Goal: Task Accomplishment & Management: Manage account settings

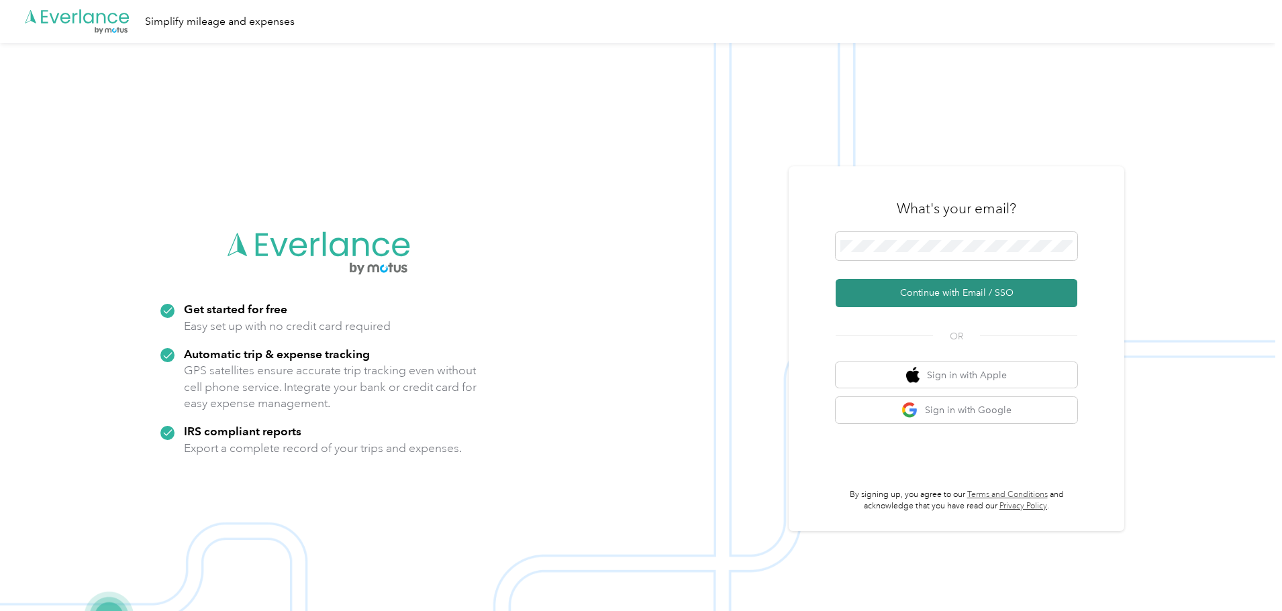
click at [946, 296] on button "Continue with Email / SSO" at bounding box center [957, 293] width 242 height 28
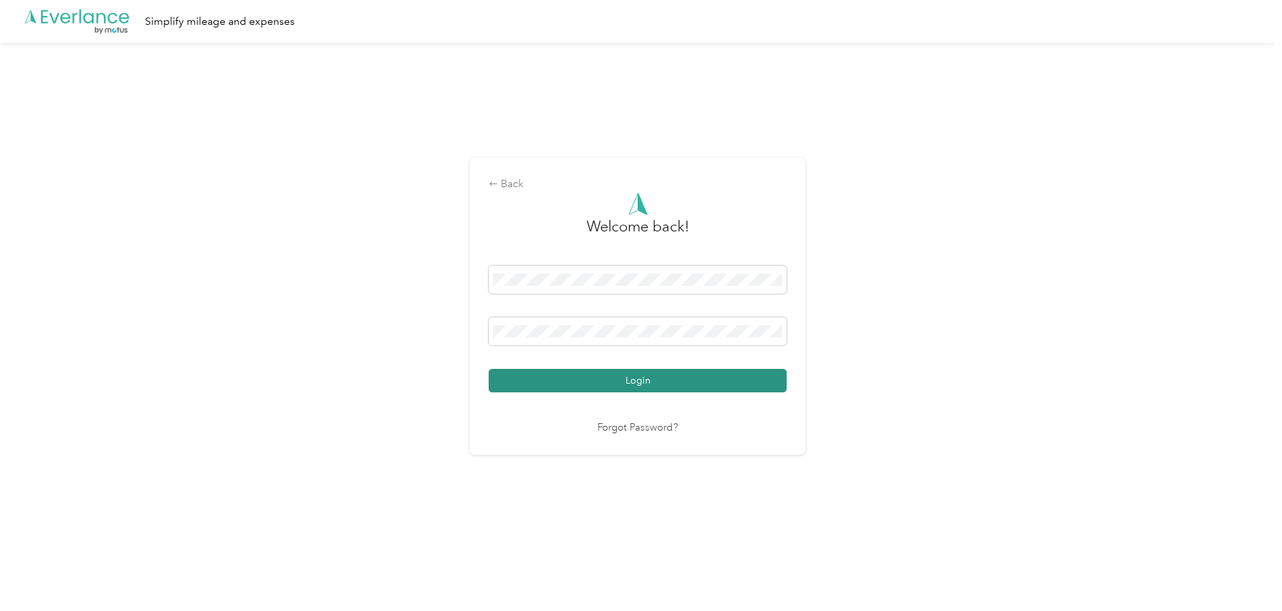
click at [699, 374] on button "Login" at bounding box center [638, 380] width 298 height 23
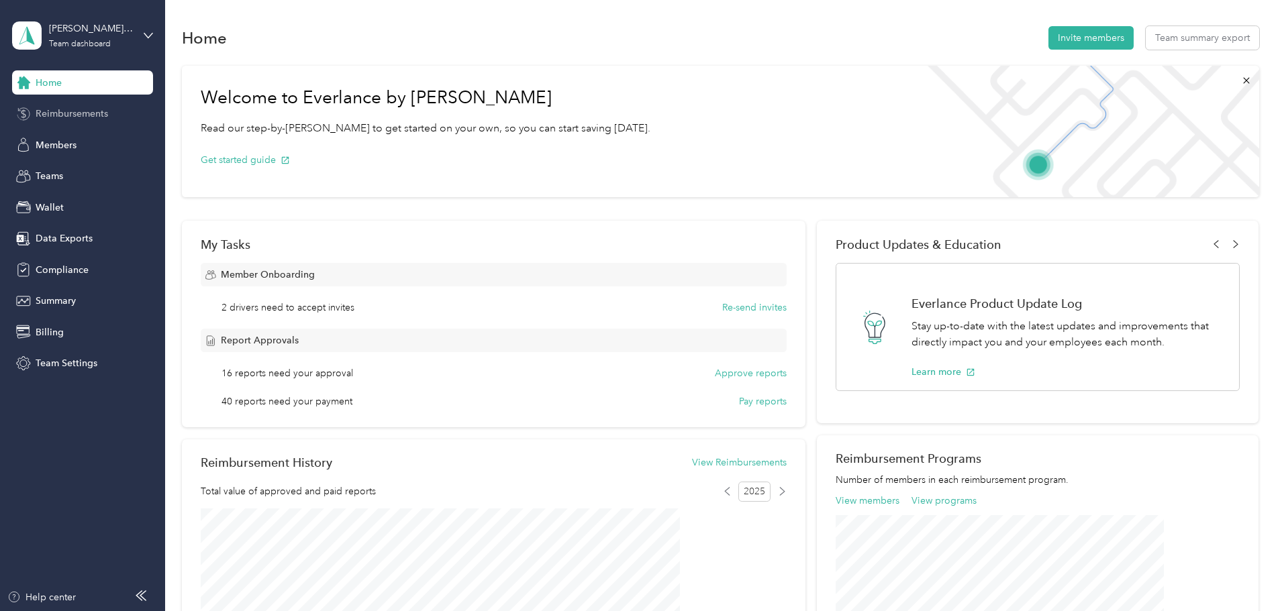
click at [67, 117] on span "Reimbursements" at bounding box center [72, 114] width 72 height 14
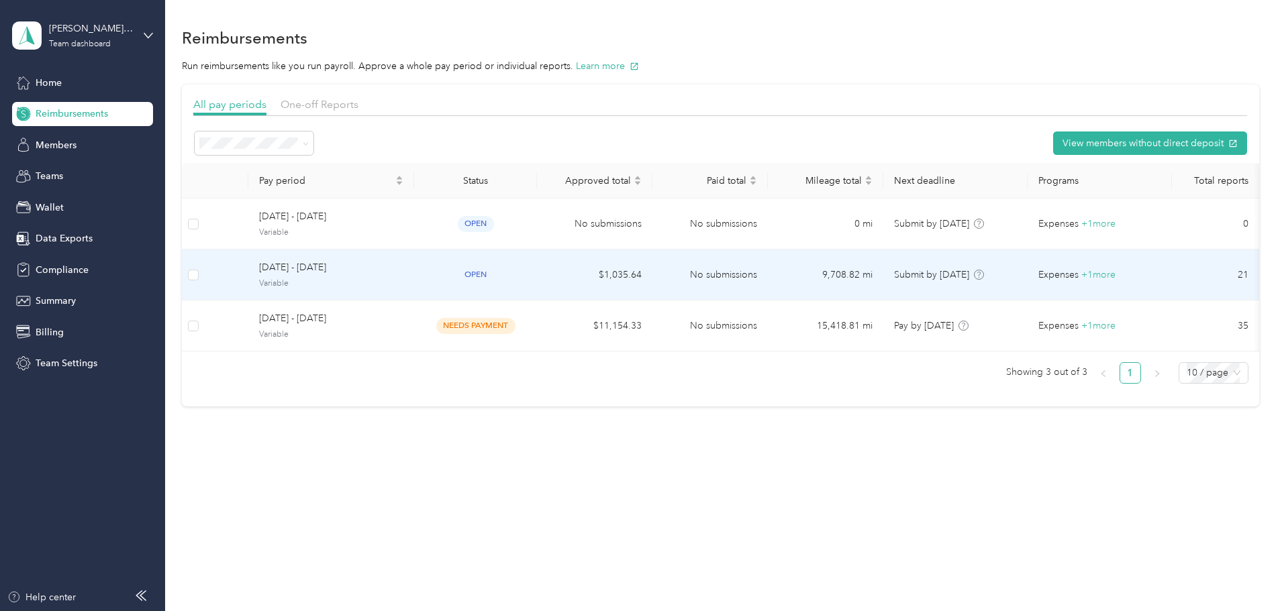
click at [713, 276] on td "No submissions" at bounding box center [709, 275] width 115 height 51
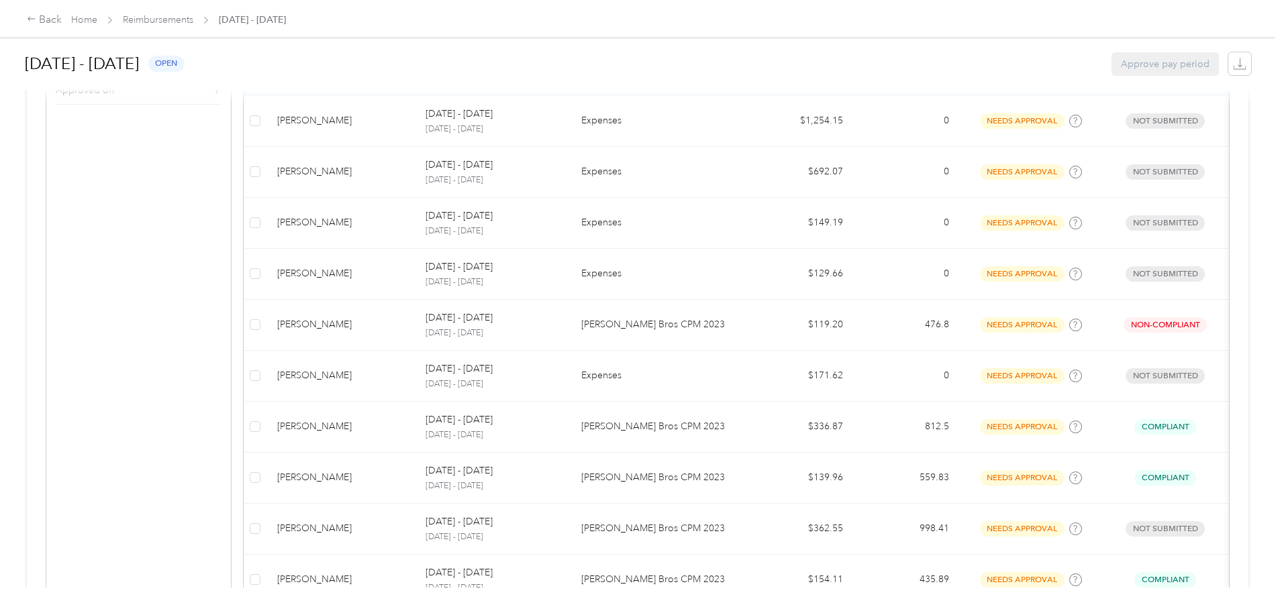
scroll to position [537, 0]
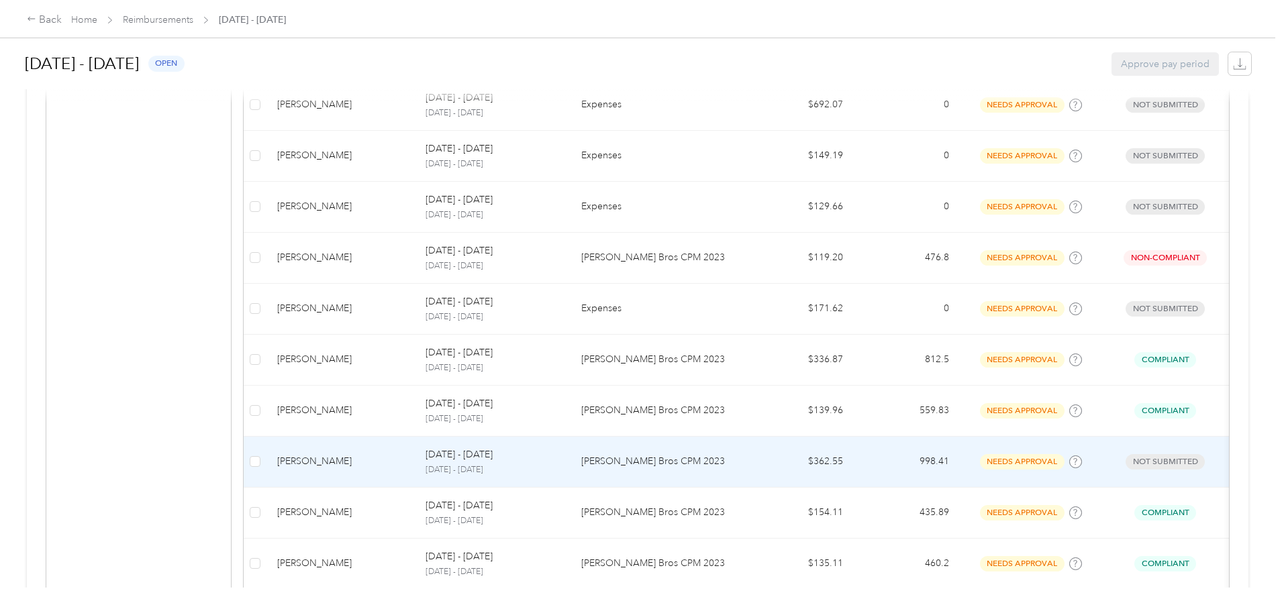
click at [737, 463] on p "[PERSON_NAME] Bros CPM 2023" at bounding box center [659, 461] width 156 height 15
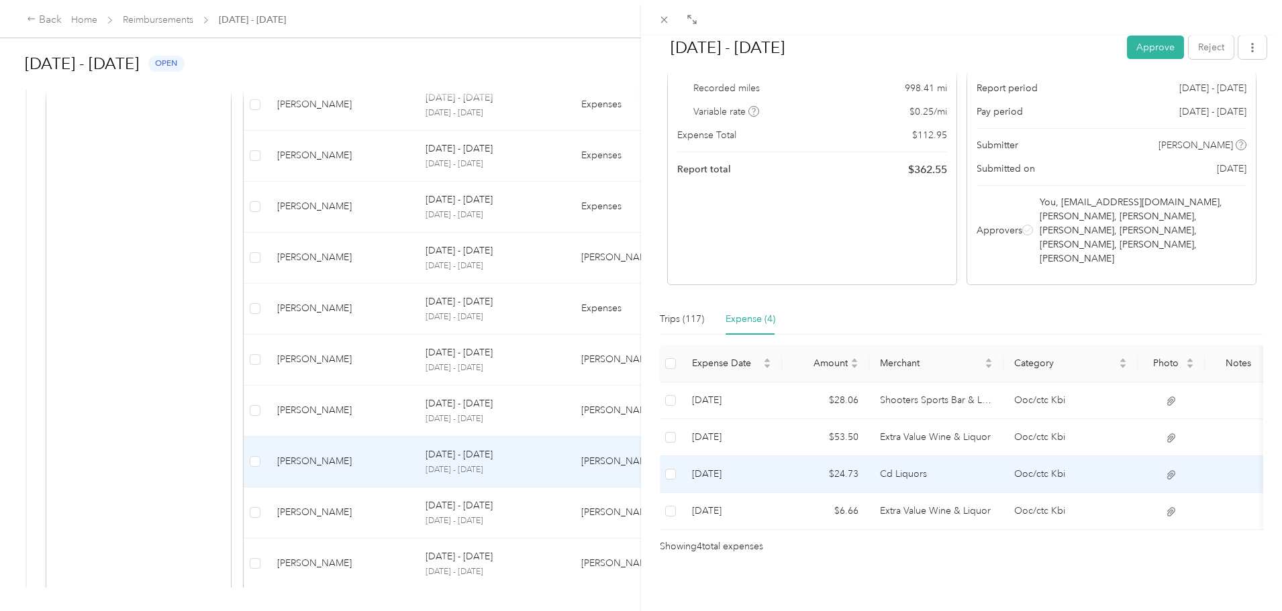
scroll to position [67, 0]
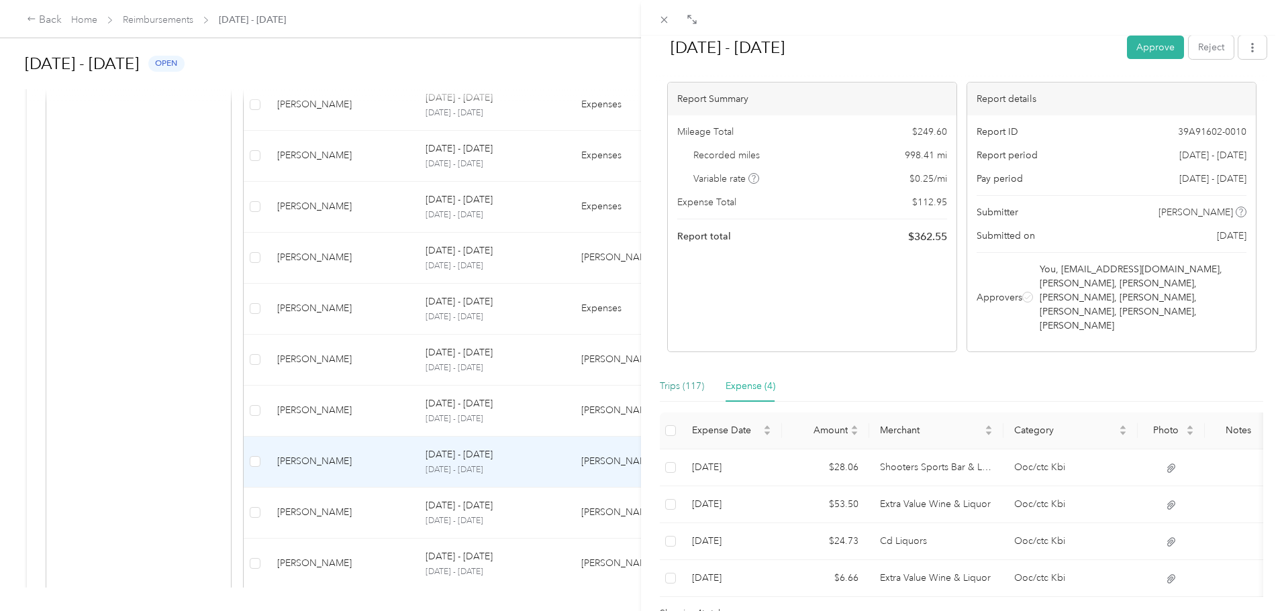
click at [678, 379] on div "Trips (117)" at bounding box center [682, 386] width 44 height 15
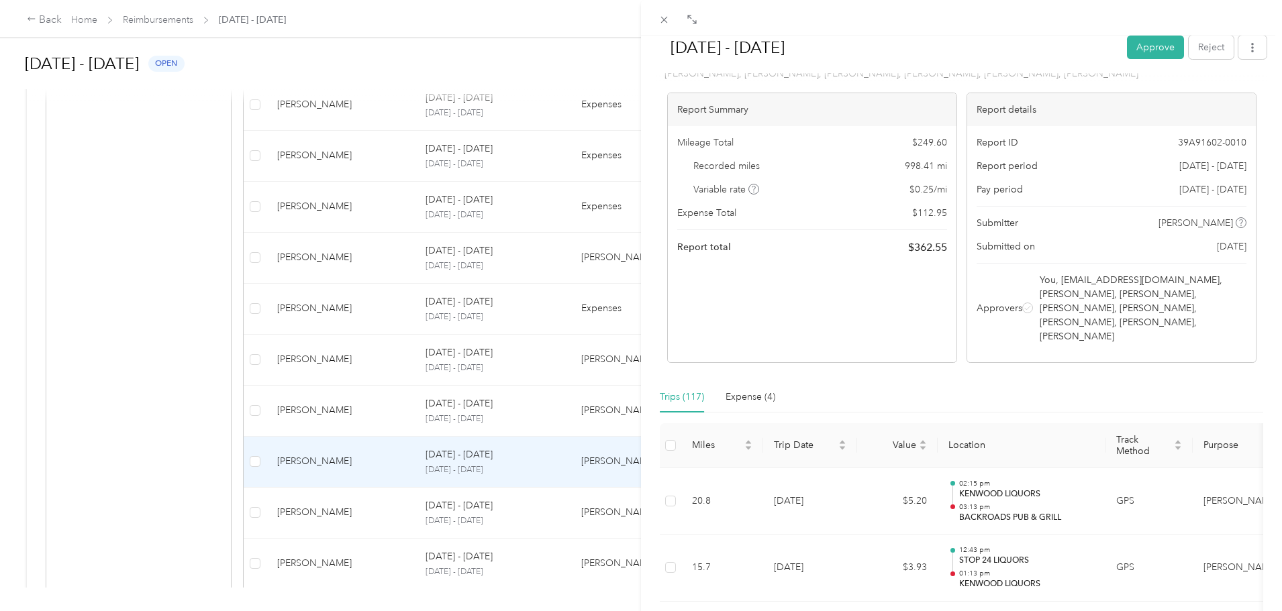
scroll to position [0, 0]
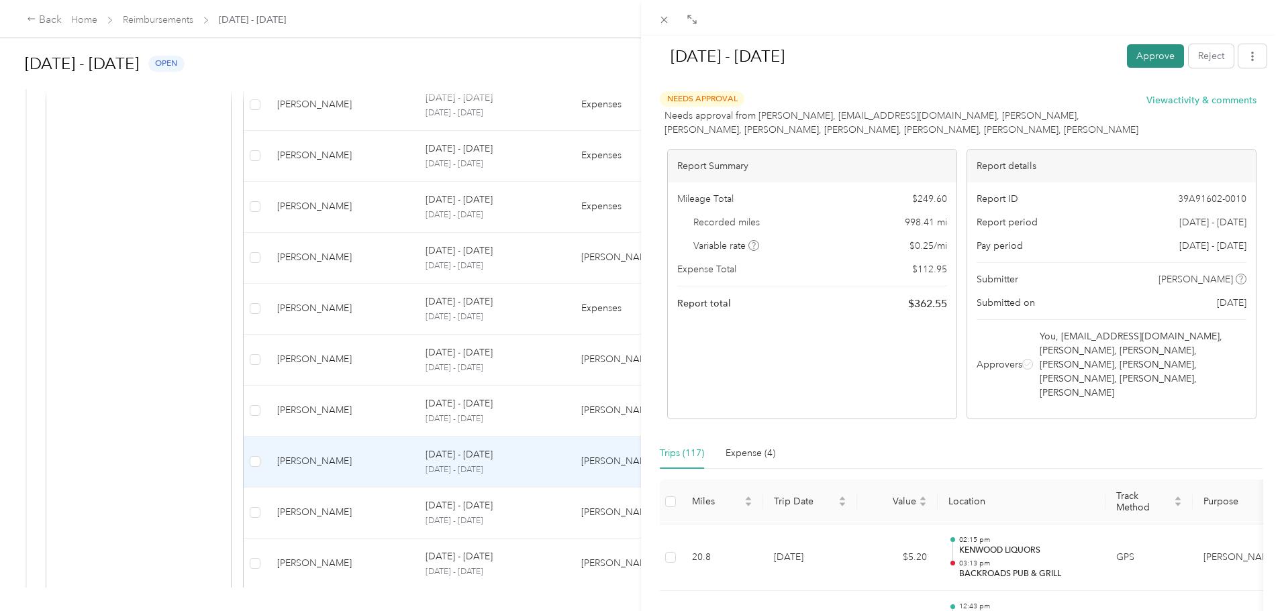
click at [1127, 54] on button "Approve" at bounding box center [1155, 55] width 57 height 23
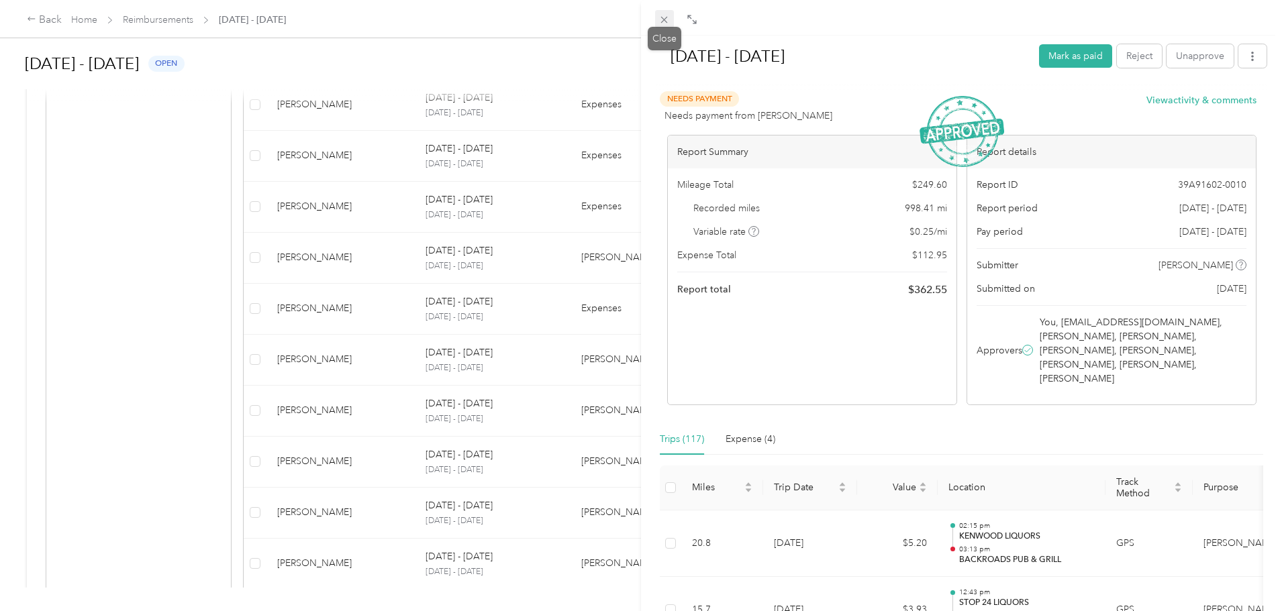
click at [660, 23] on icon at bounding box center [663, 19] width 11 height 11
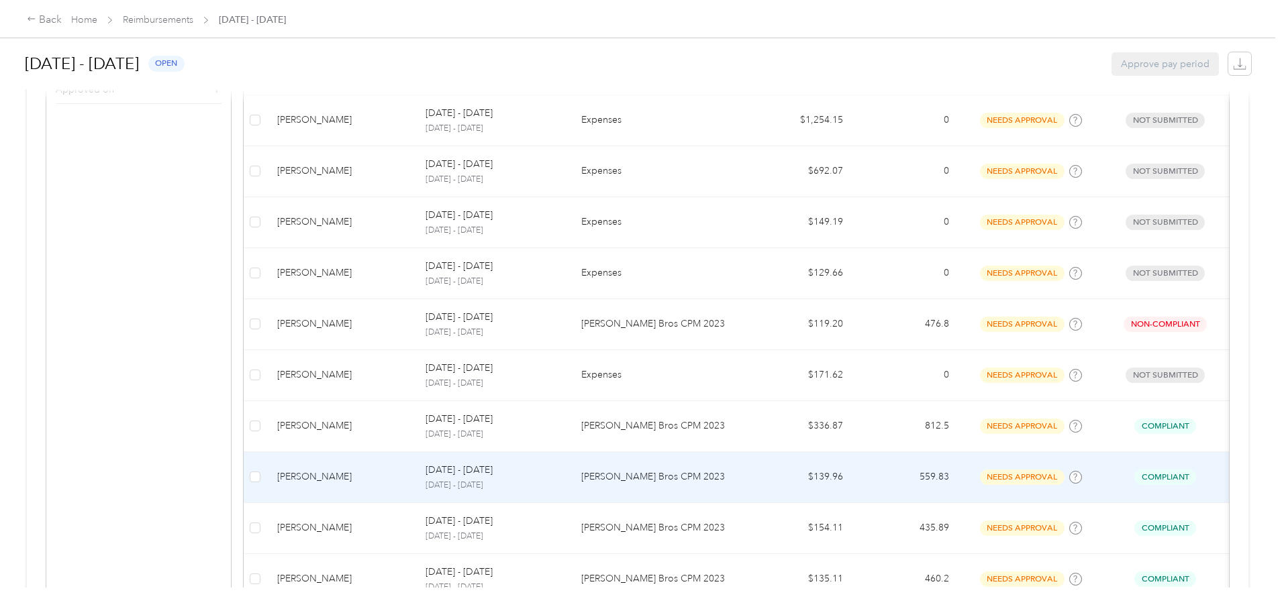
scroll to position [470, 0]
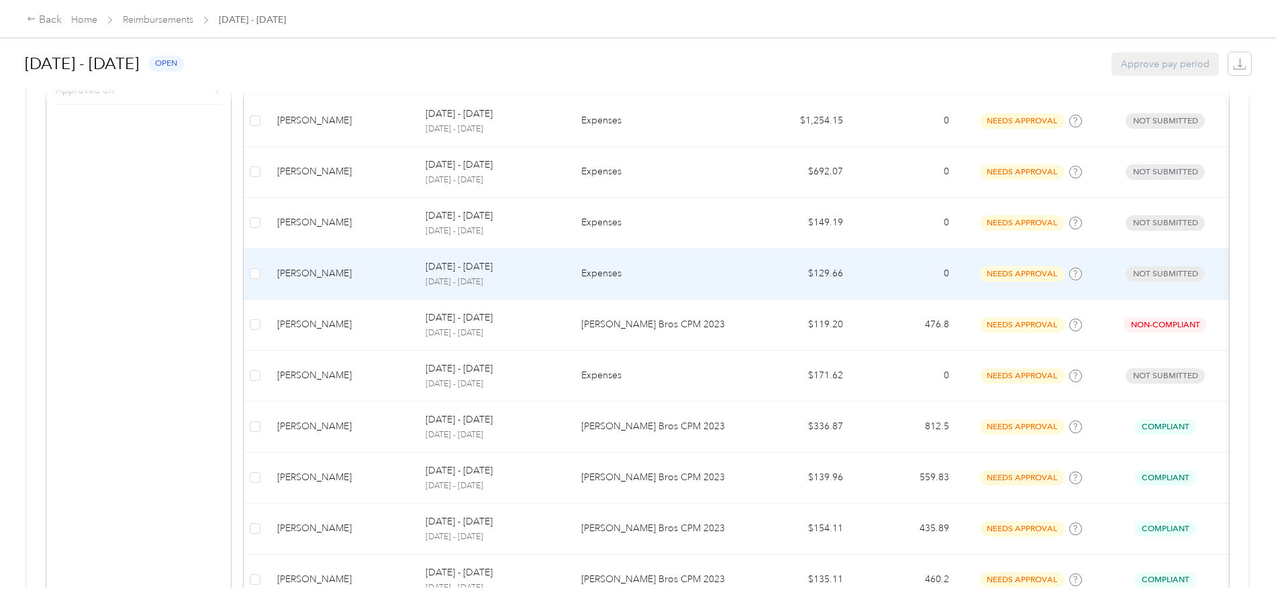
click at [705, 281] on p "Expenses" at bounding box center [659, 273] width 156 height 15
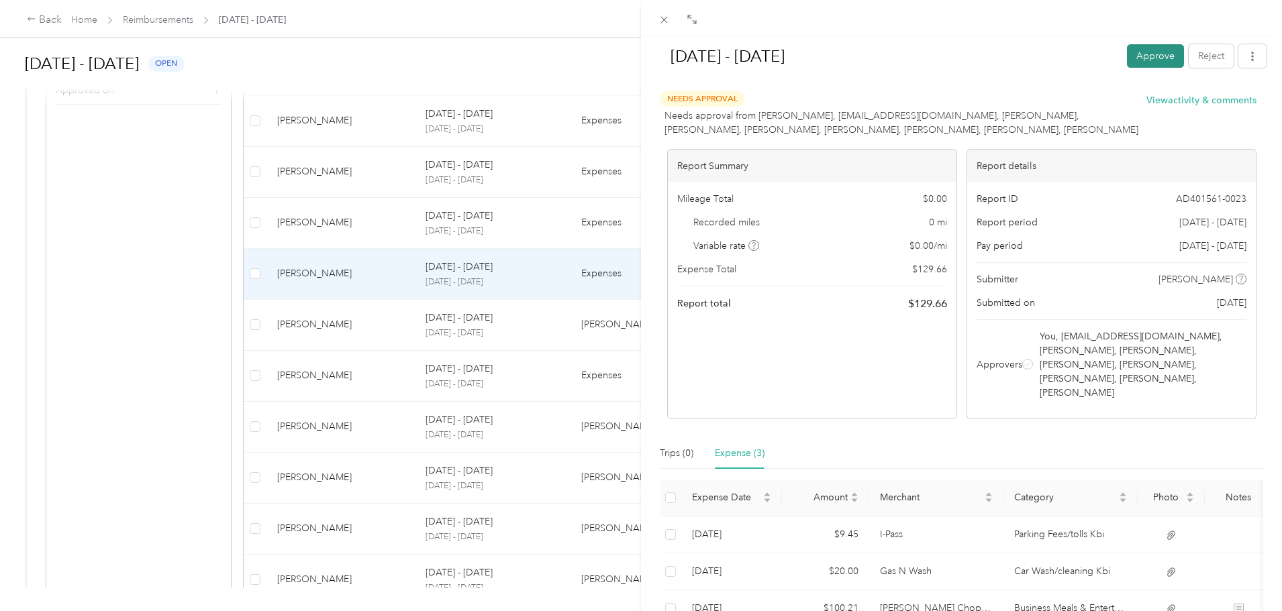
click at [1129, 60] on button "Approve" at bounding box center [1155, 55] width 57 height 23
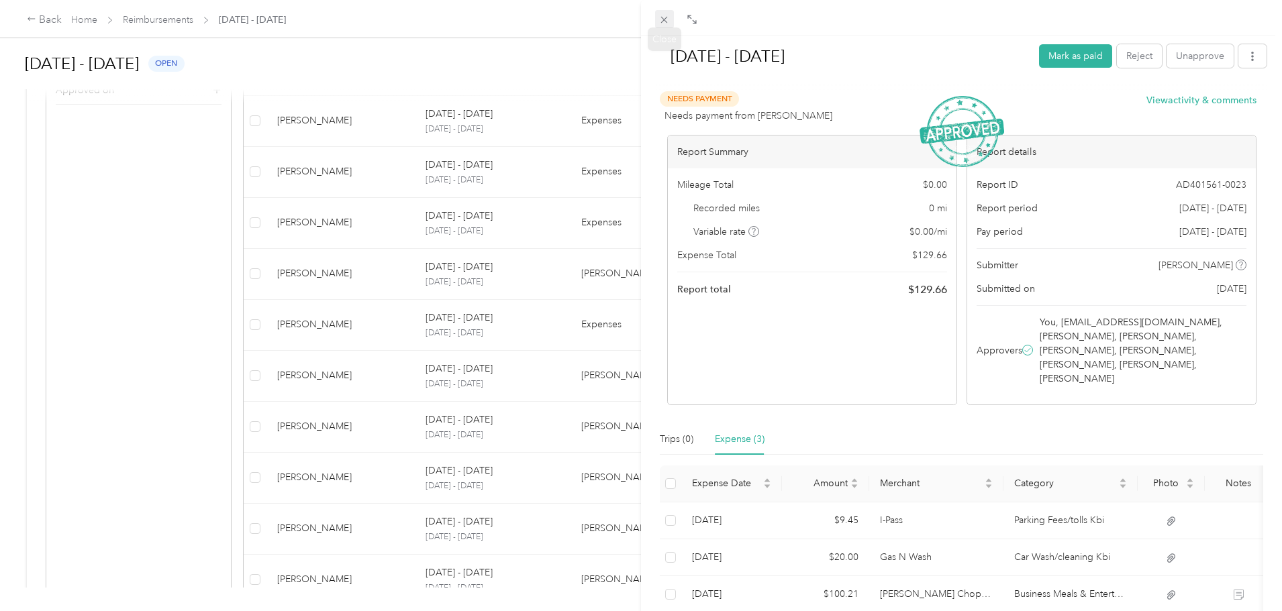
click at [660, 18] on icon at bounding box center [663, 19] width 11 height 11
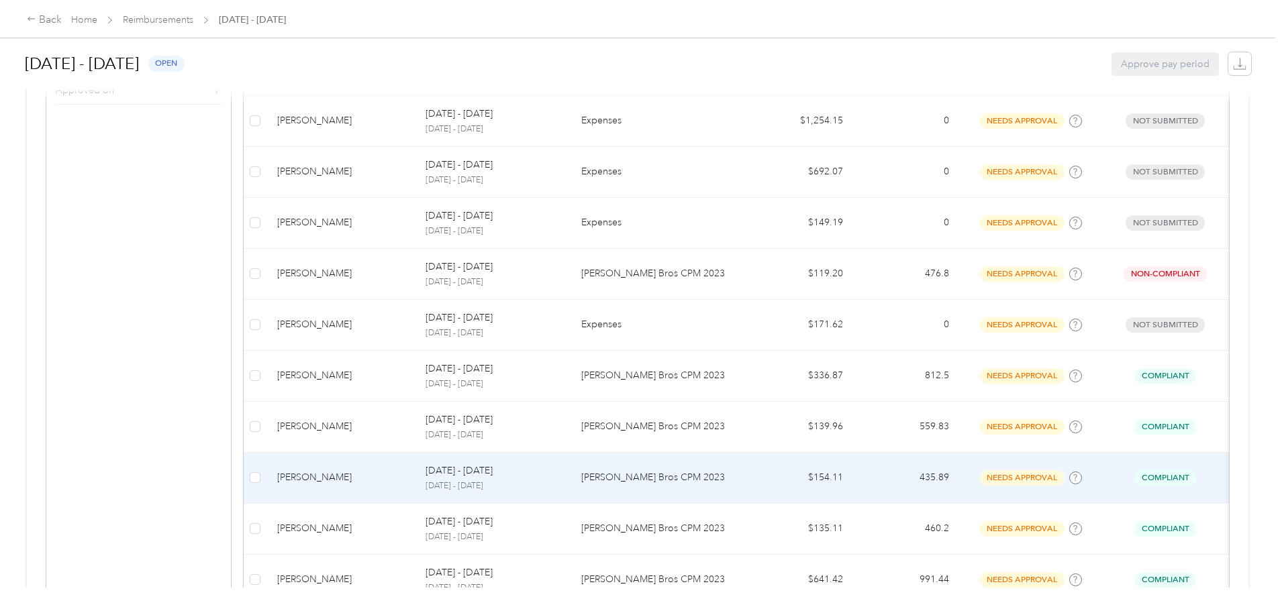
click at [648, 480] on p "[PERSON_NAME] Bros CPM 2023" at bounding box center [659, 477] width 156 height 15
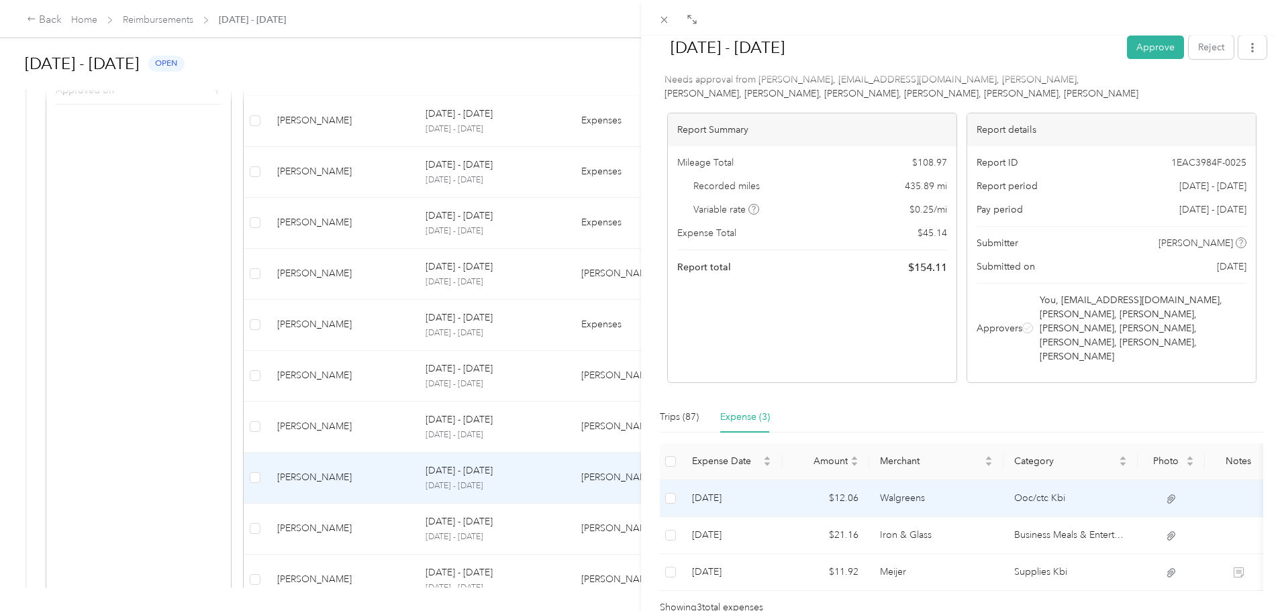
scroll to position [67, 0]
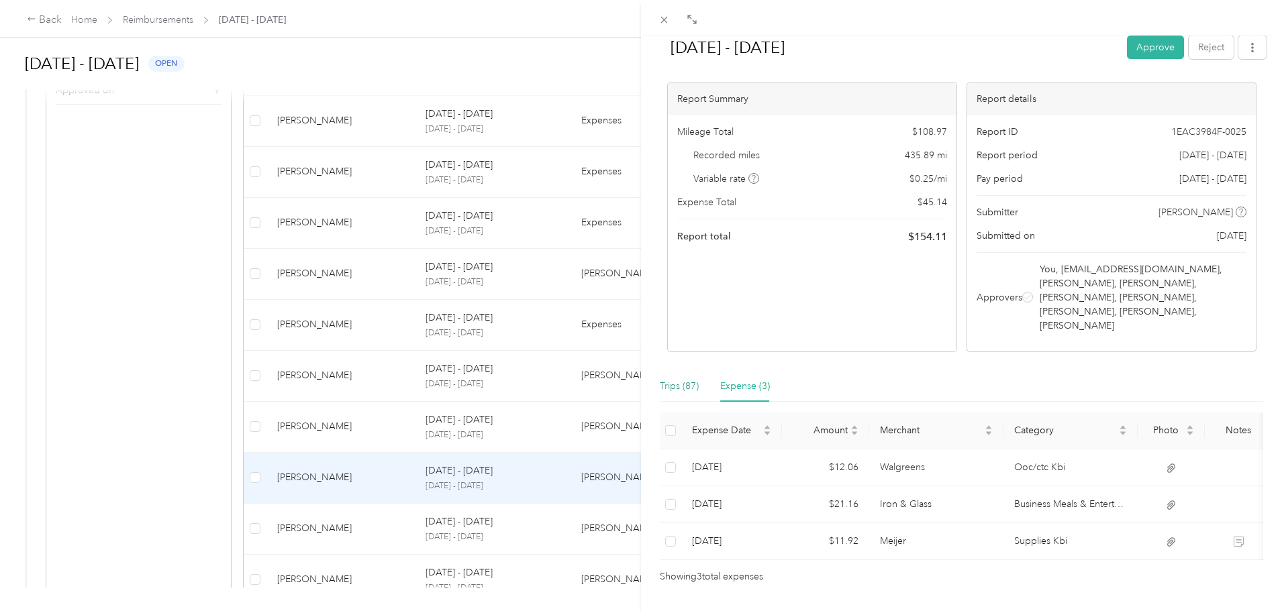
click at [676, 379] on div "Trips (87)" at bounding box center [679, 386] width 39 height 15
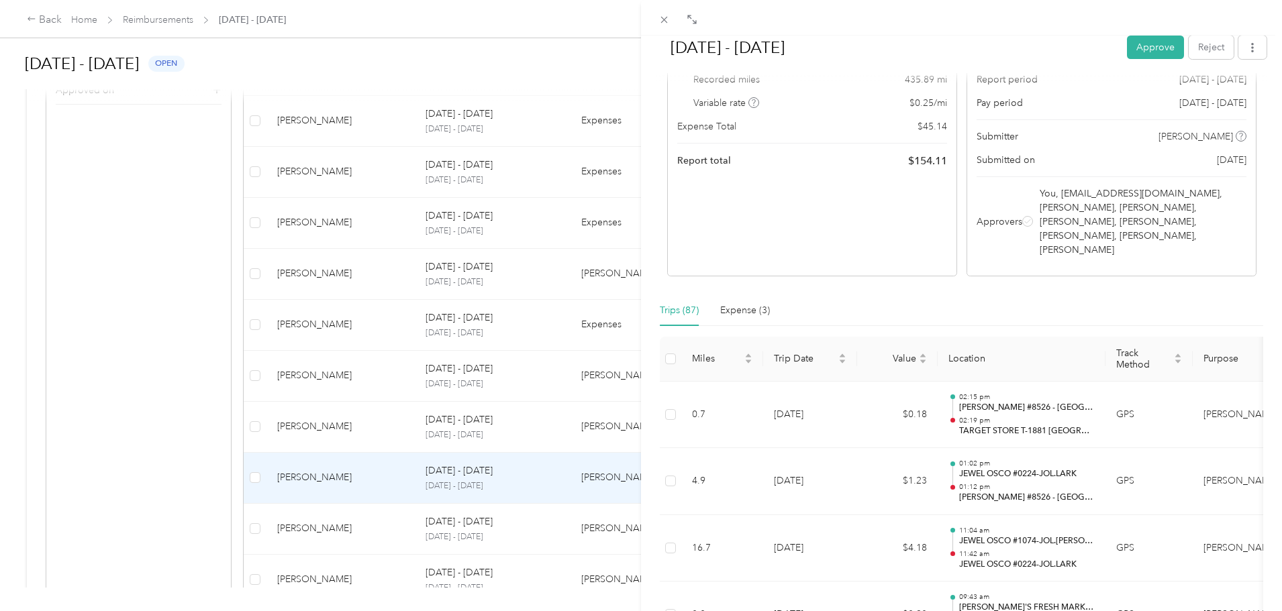
scroll to position [0, 0]
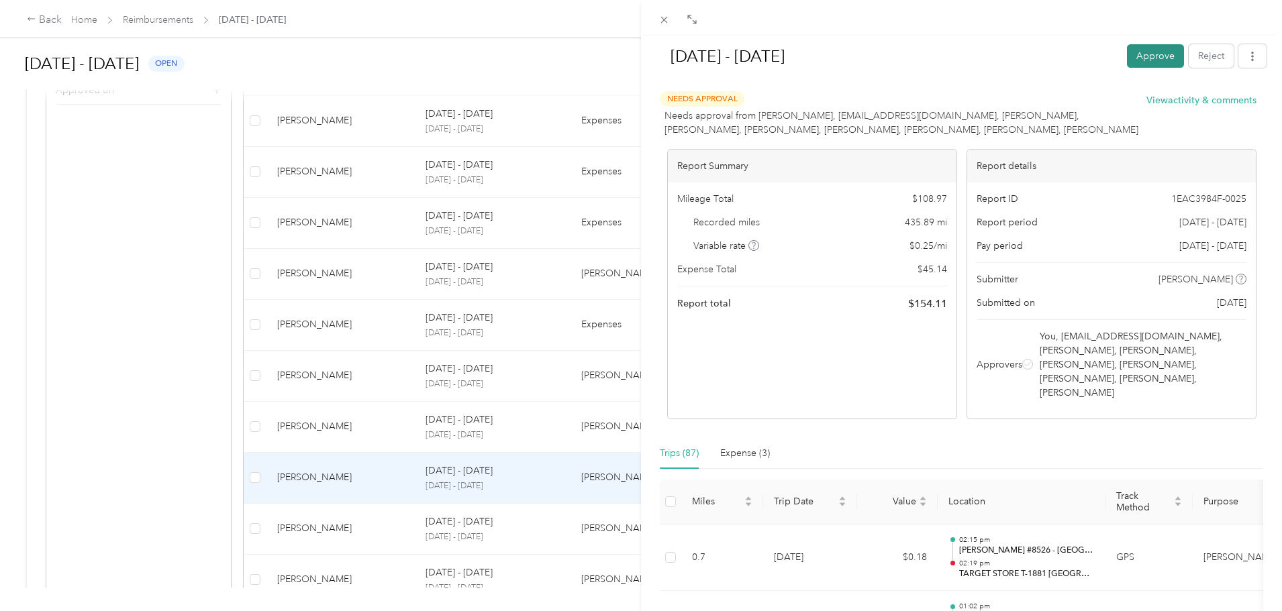
click at [1127, 56] on button "Approve" at bounding box center [1155, 55] width 57 height 23
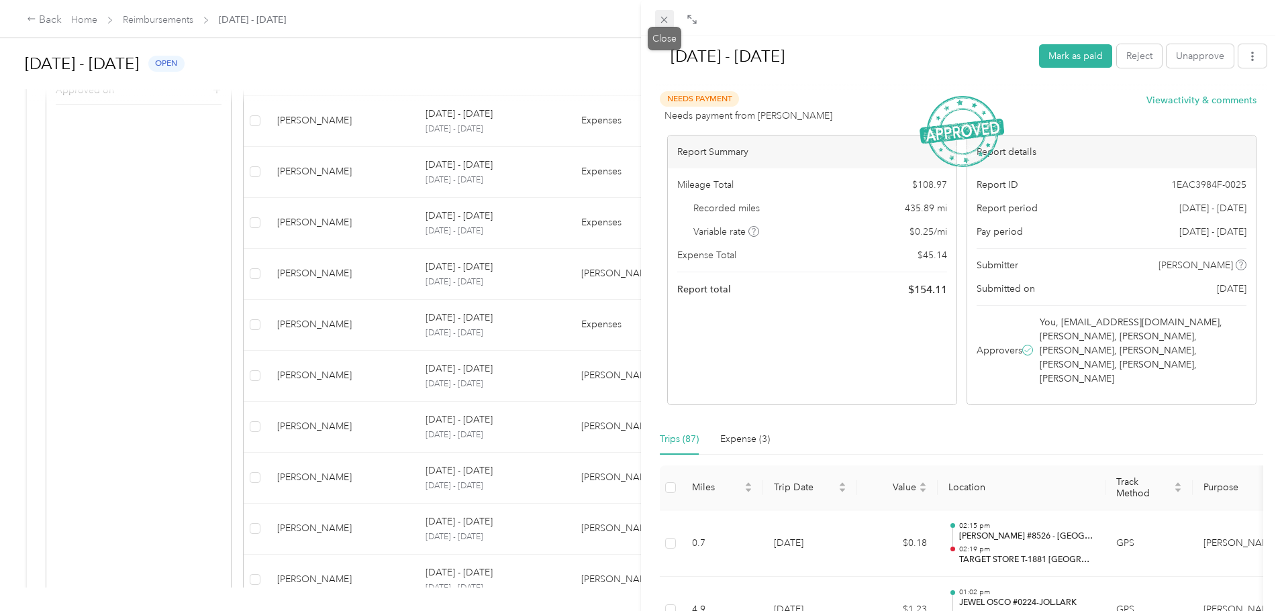
click at [662, 11] on span at bounding box center [664, 19] width 19 height 19
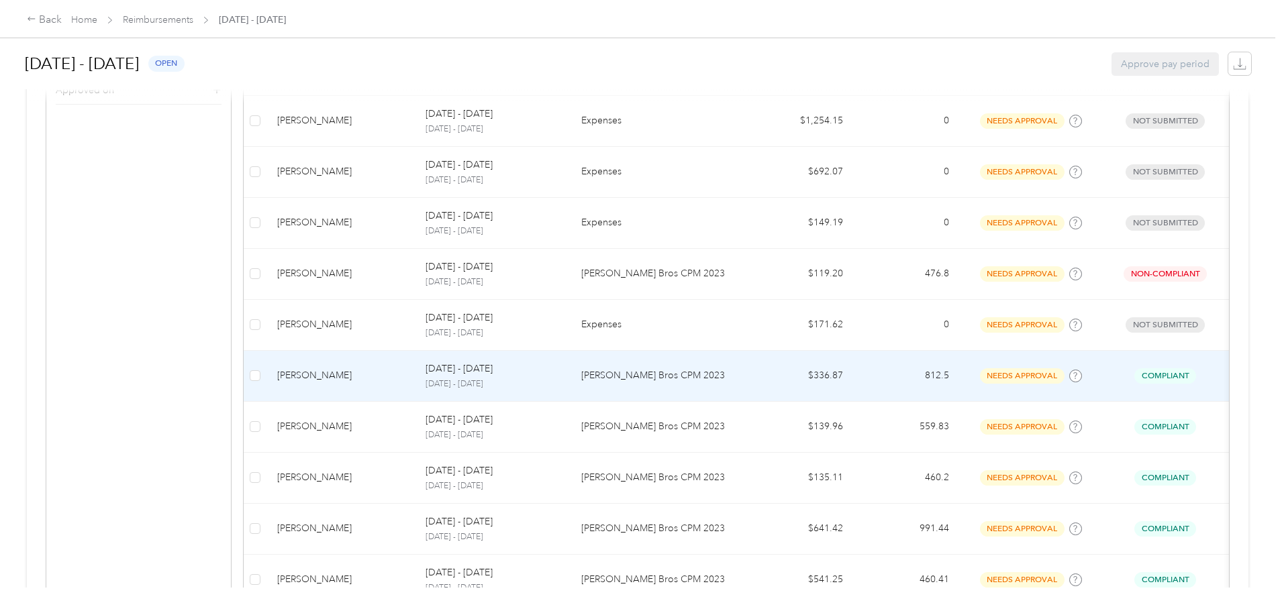
click at [634, 368] on td "[PERSON_NAME] Bros CPM 2023" at bounding box center [658, 376] width 177 height 51
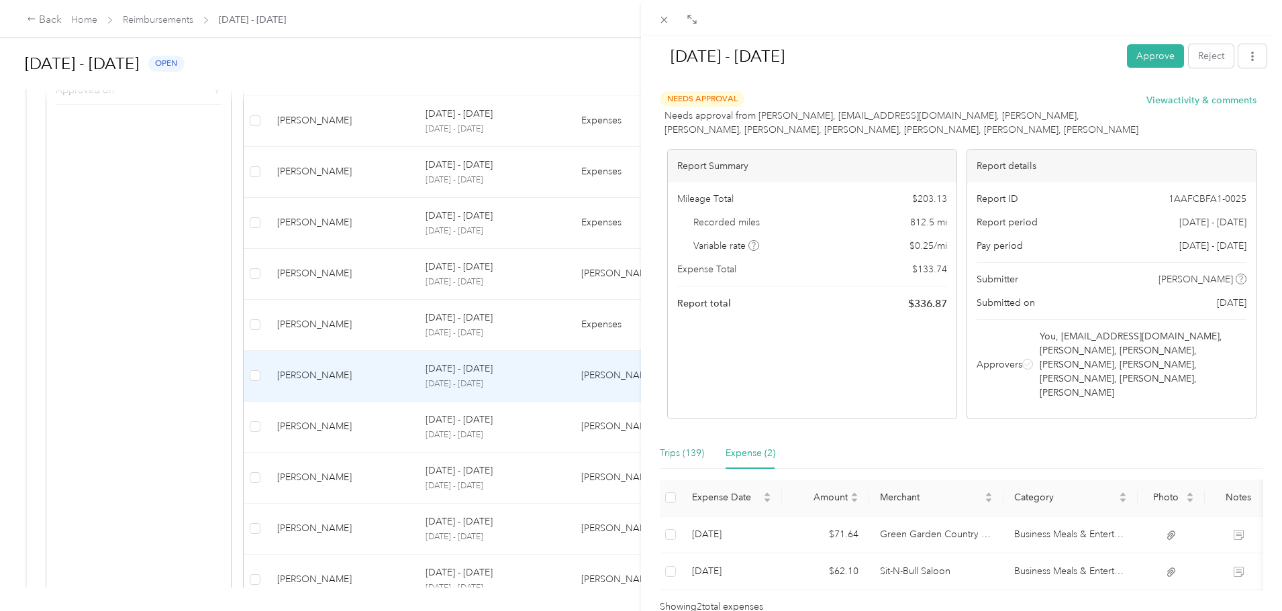
click at [691, 446] on div "Trips (139)" at bounding box center [682, 453] width 44 height 15
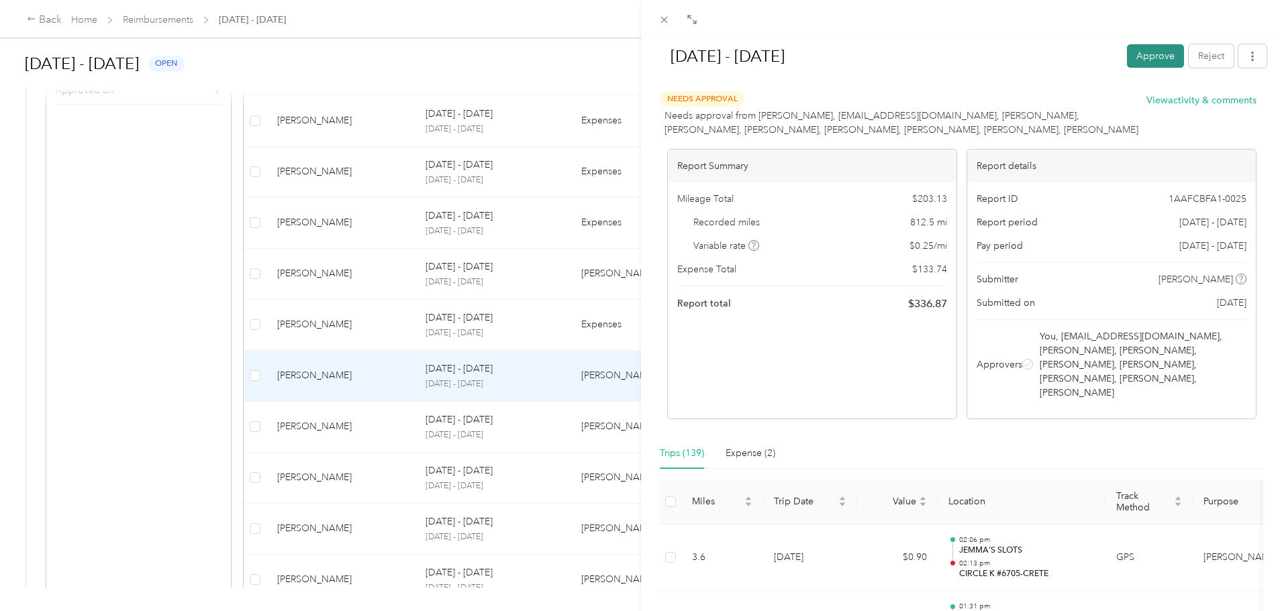
click at [1127, 52] on button "Approve" at bounding box center [1155, 55] width 57 height 23
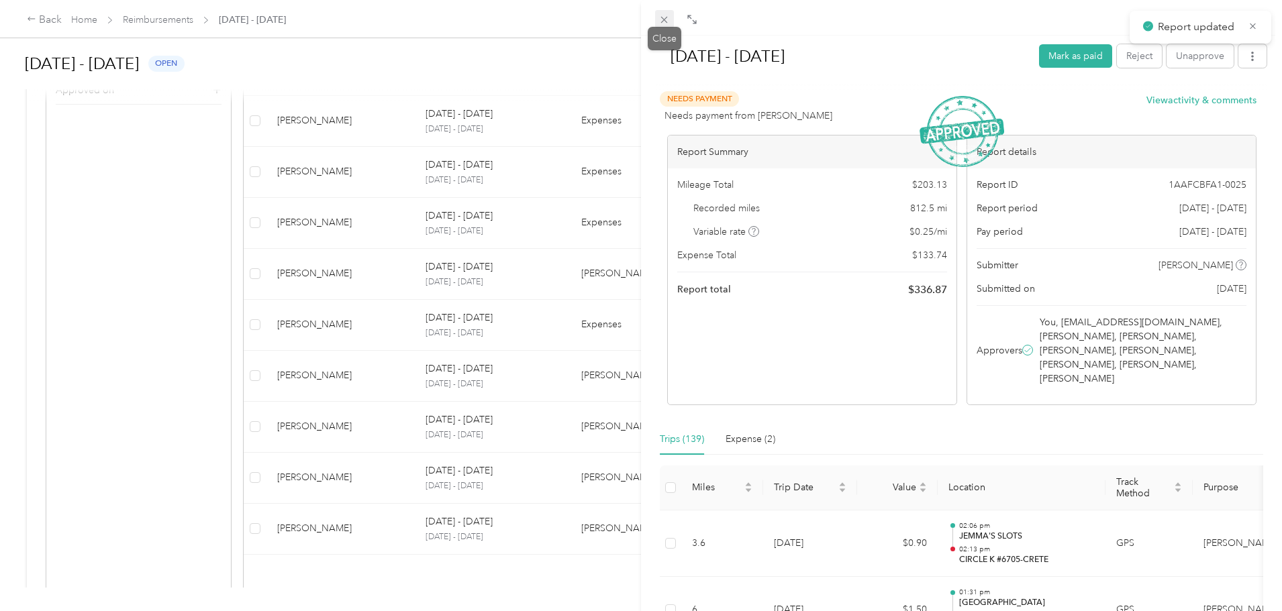
click at [662, 16] on icon at bounding box center [663, 19] width 11 height 11
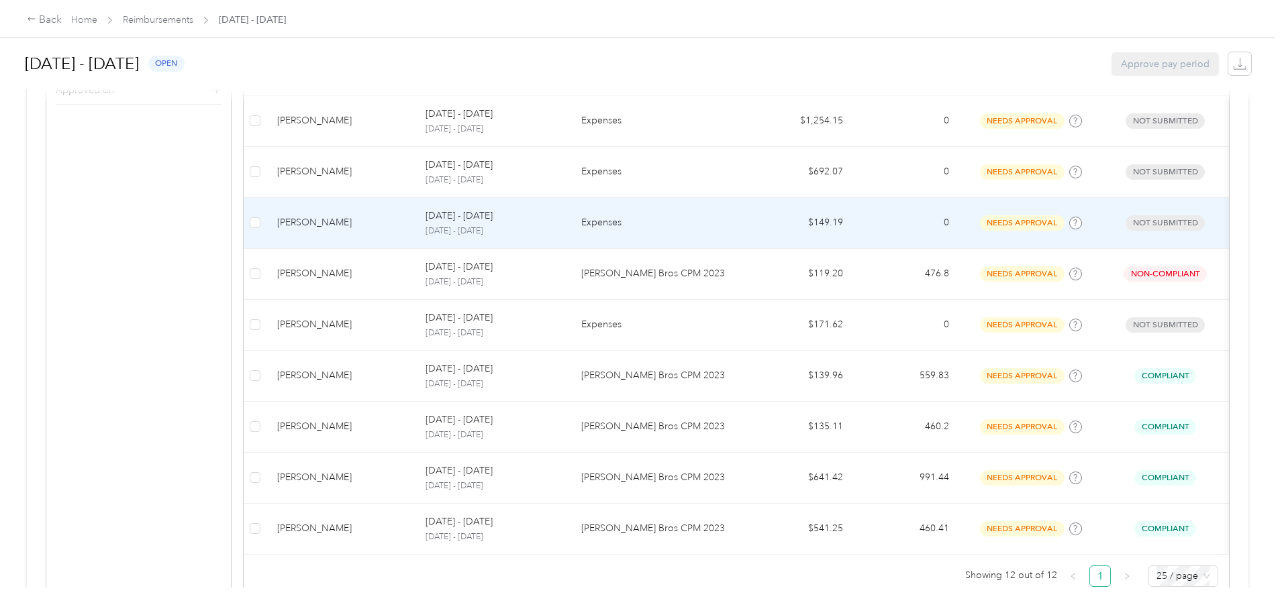
click at [560, 221] on div "[DATE] - [DATE]" at bounding box center [492, 216] width 134 height 15
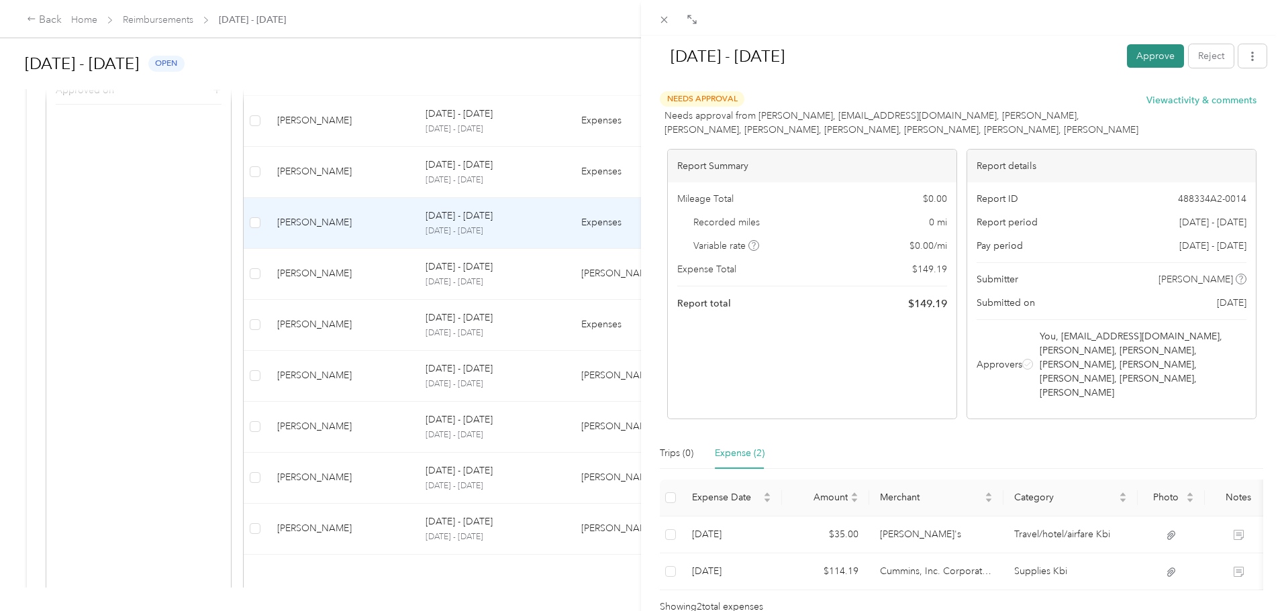
click at [1127, 60] on button "Approve" at bounding box center [1155, 55] width 57 height 23
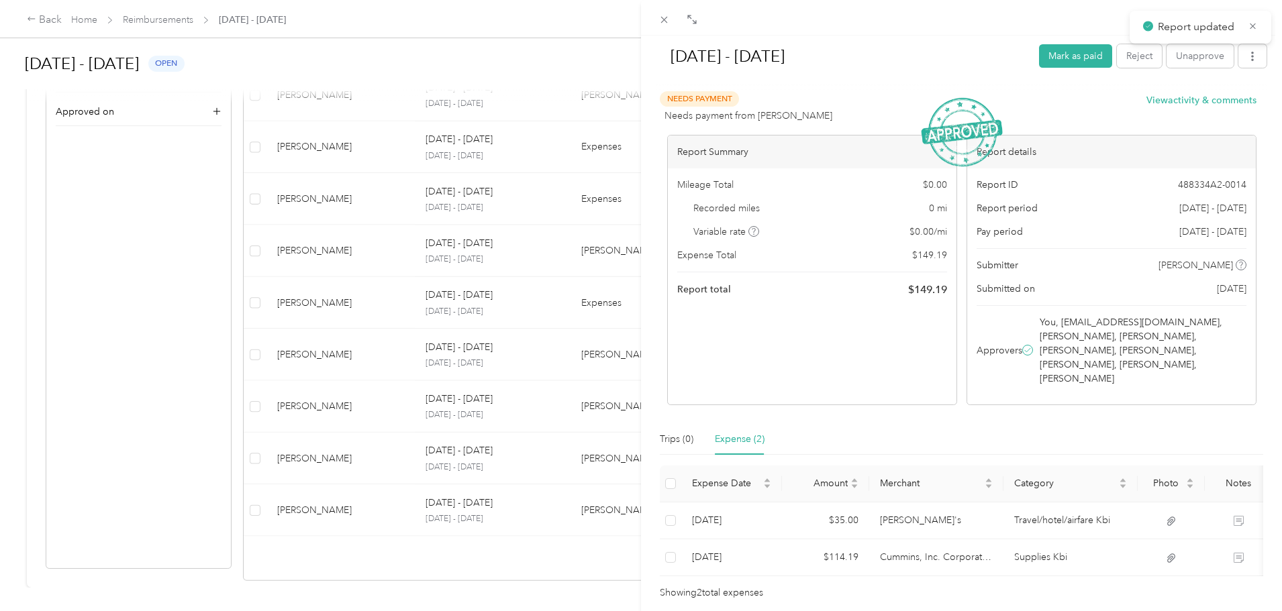
scroll to position [468, 0]
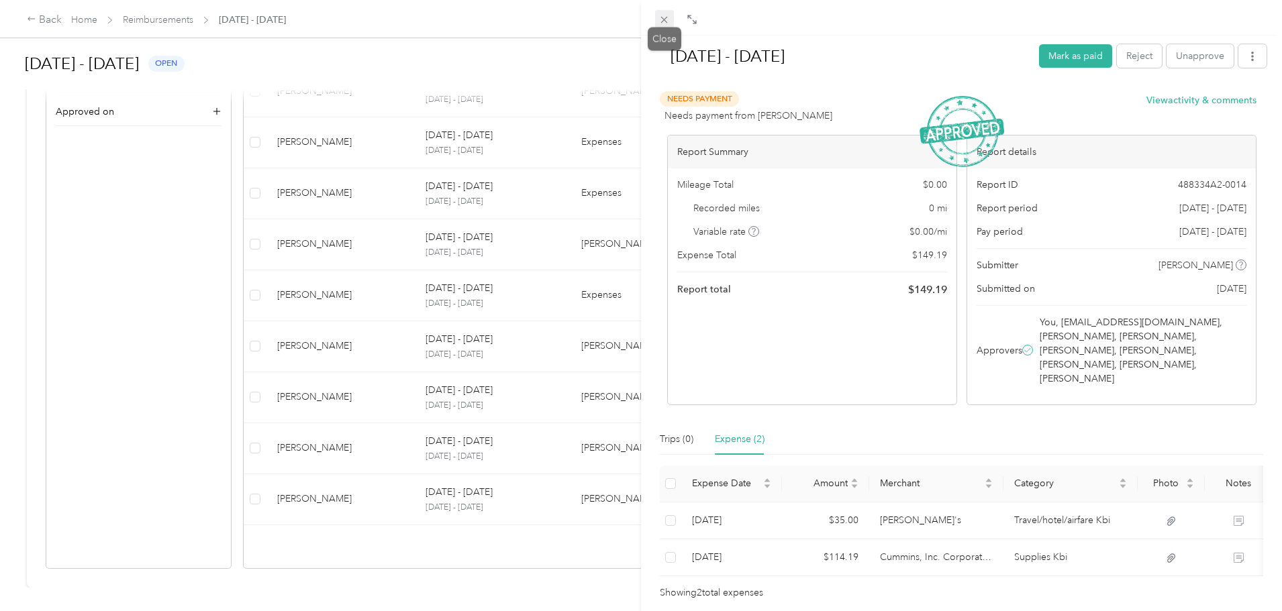
click at [666, 21] on icon at bounding box center [664, 20] width 7 height 7
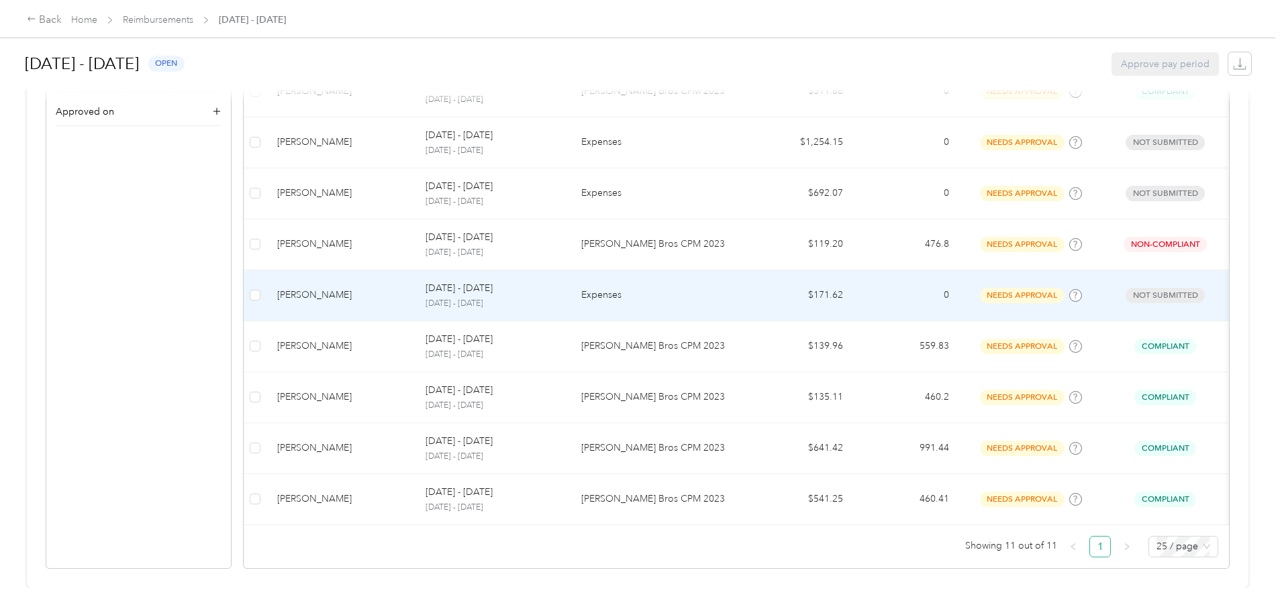
click at [697, 270] on td "Expenses" at bounding box center [658, 295] width 177 height 51
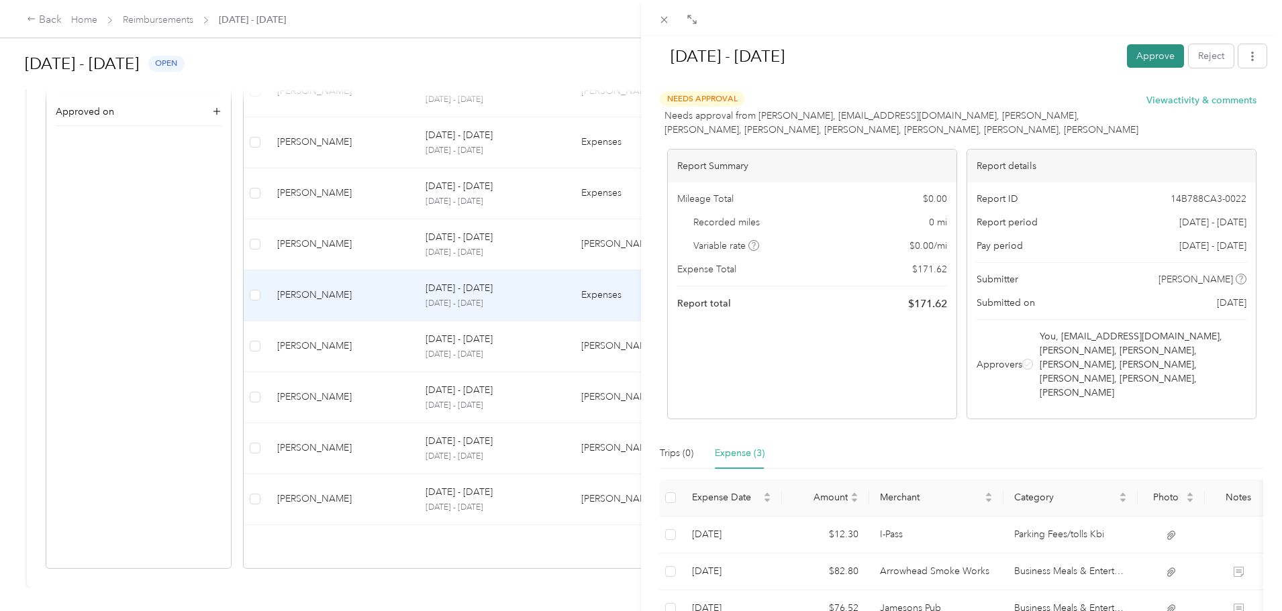
click at [1127, 55] on button "Approve" at bounding box center [1155, 55] width 57 height 23
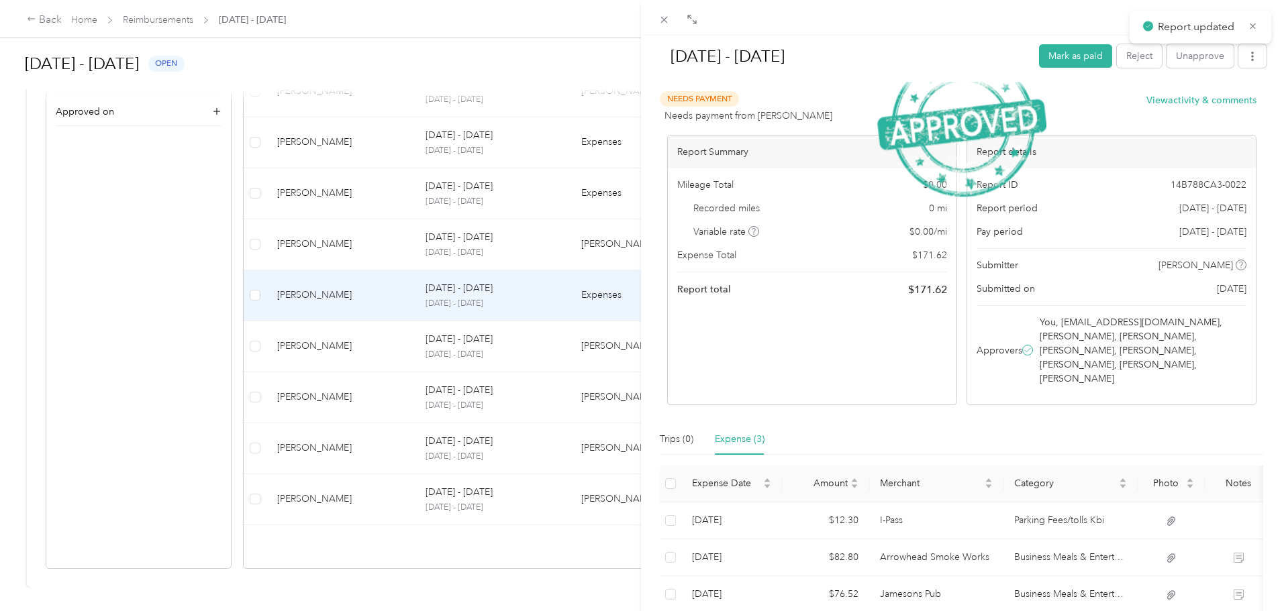
scroll to position [417, 0]
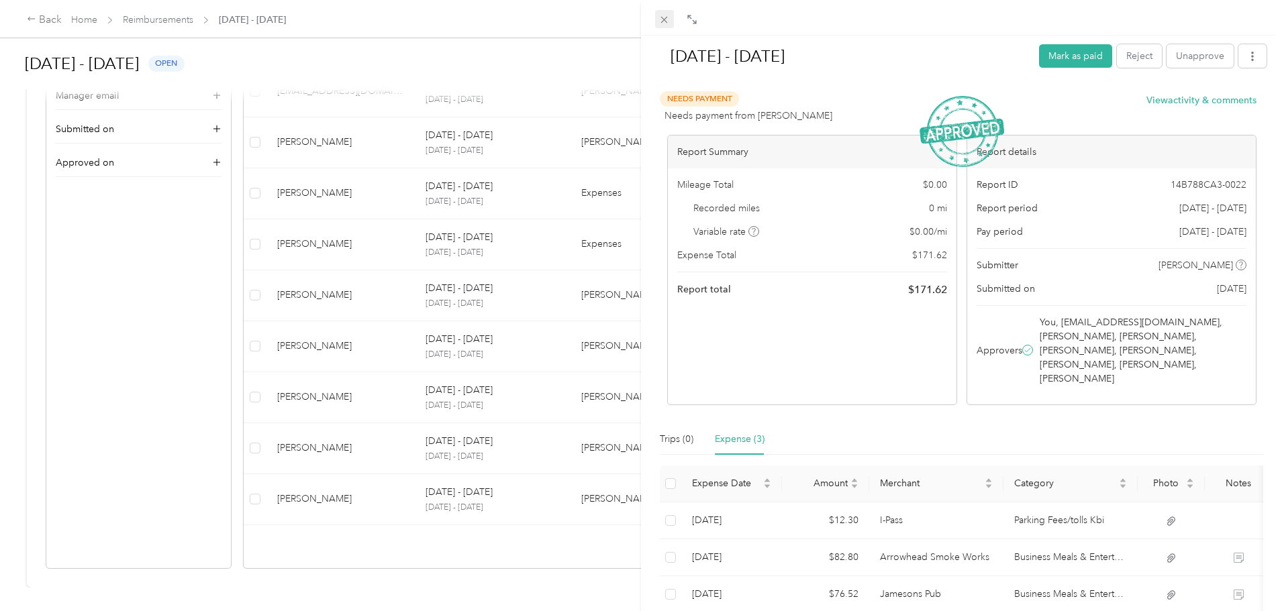
click at [672, 22] on span at bounding box center [664, 19] width 19 height 19
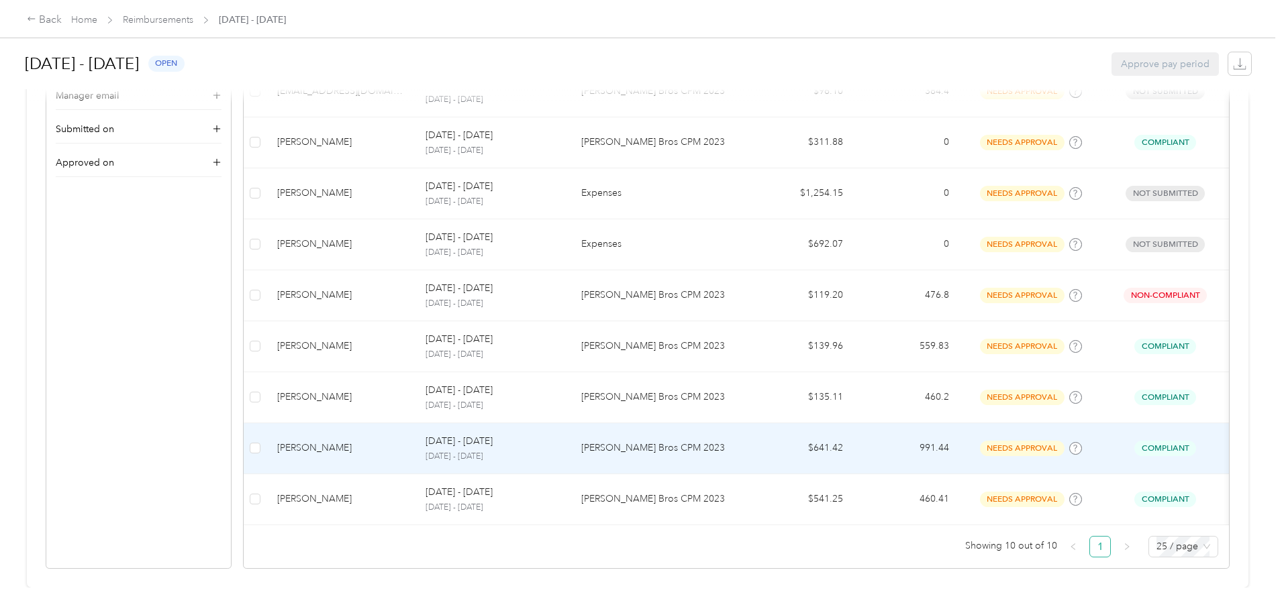
click at [660, 423] on td "[PERSON_NAME] Bros CPM 2023" at bounding box center [658, 448] width 177 height 51
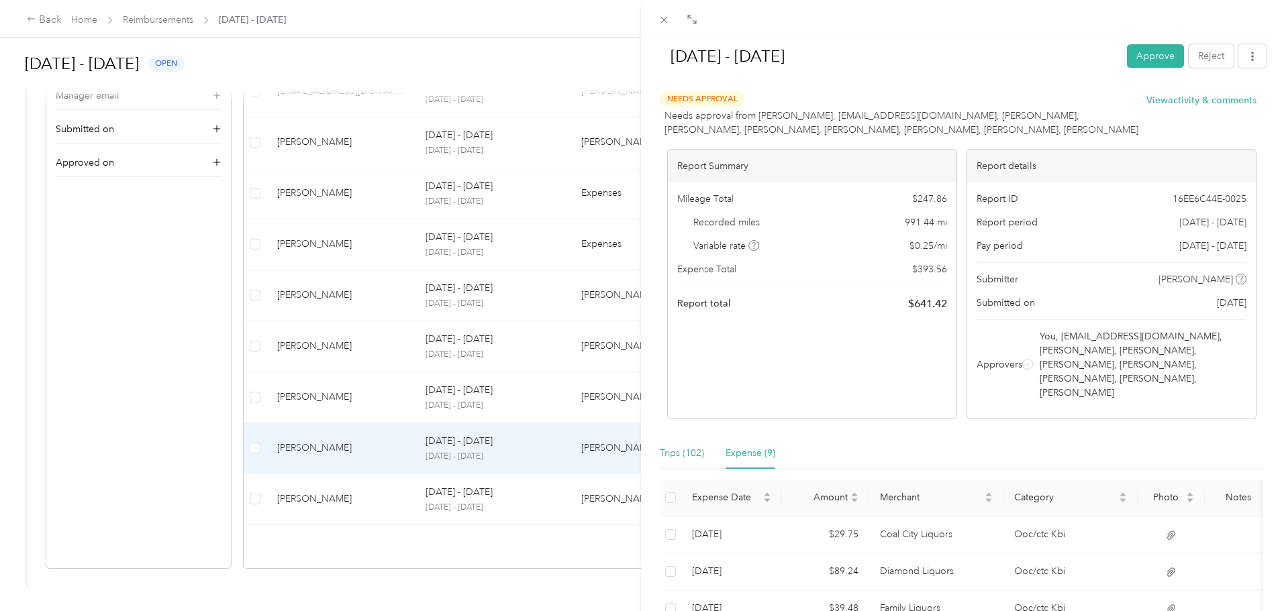
click at [687, 446] on div "Trips (102)" at bounding box center [682, 453] width 44 height 15
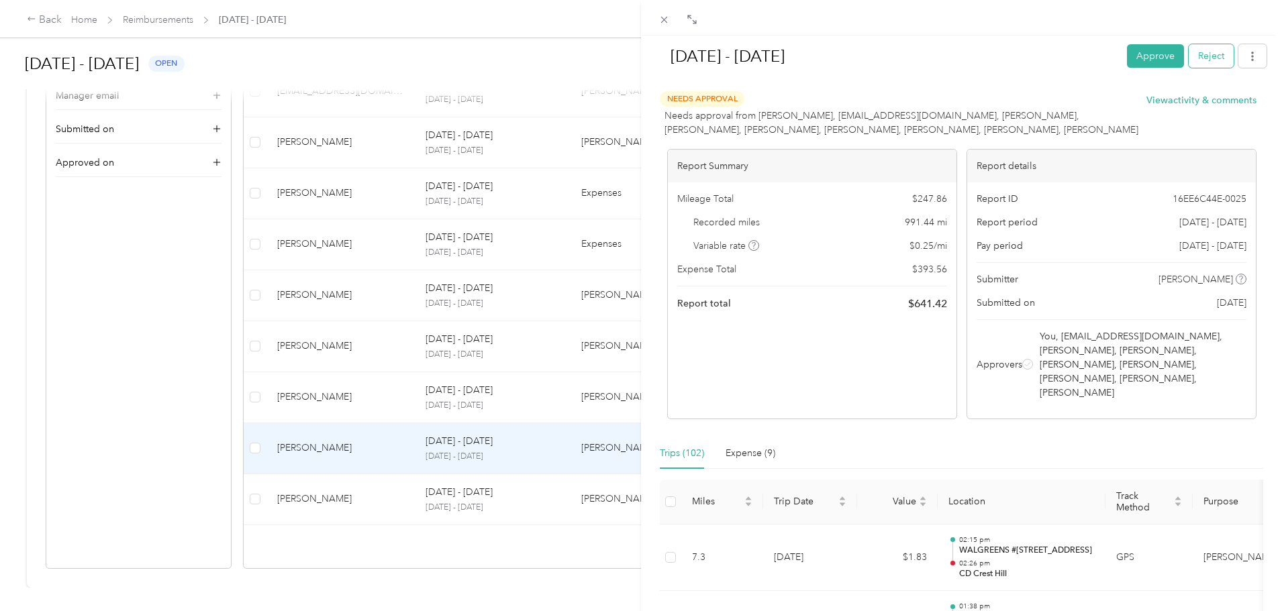
click at [1193, 46] on button "Reject" at bounding box center [1211, 55] width 45 height 23
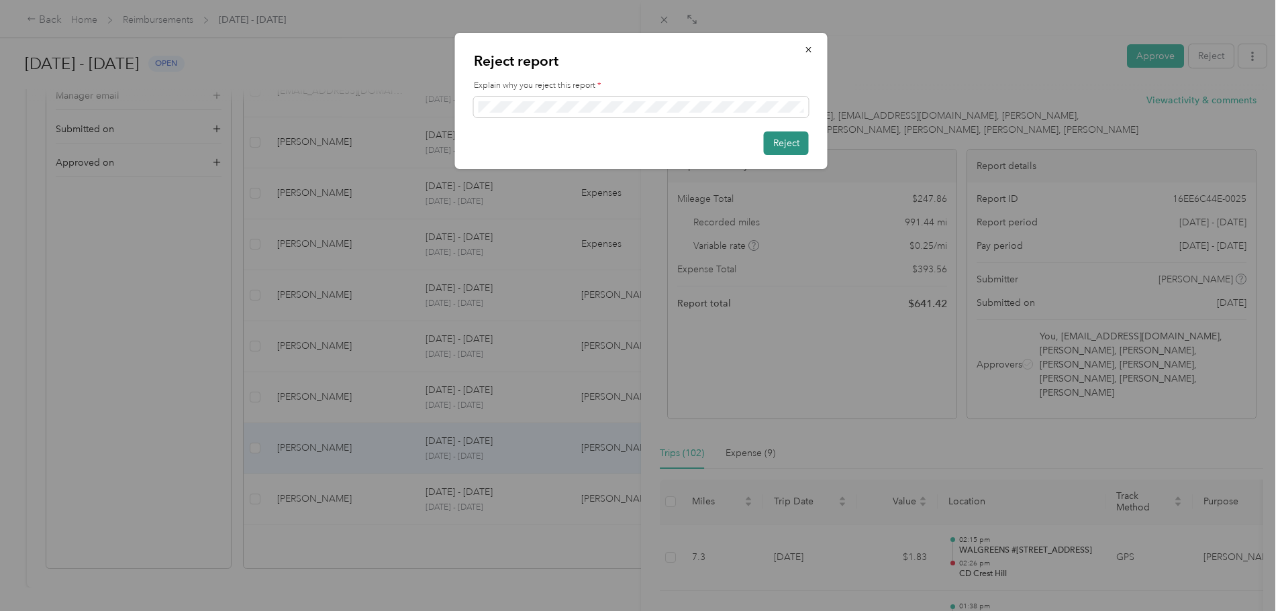
click at [793, 147] on button "Reject" at bounding box center [786, 143] width 45 height 23
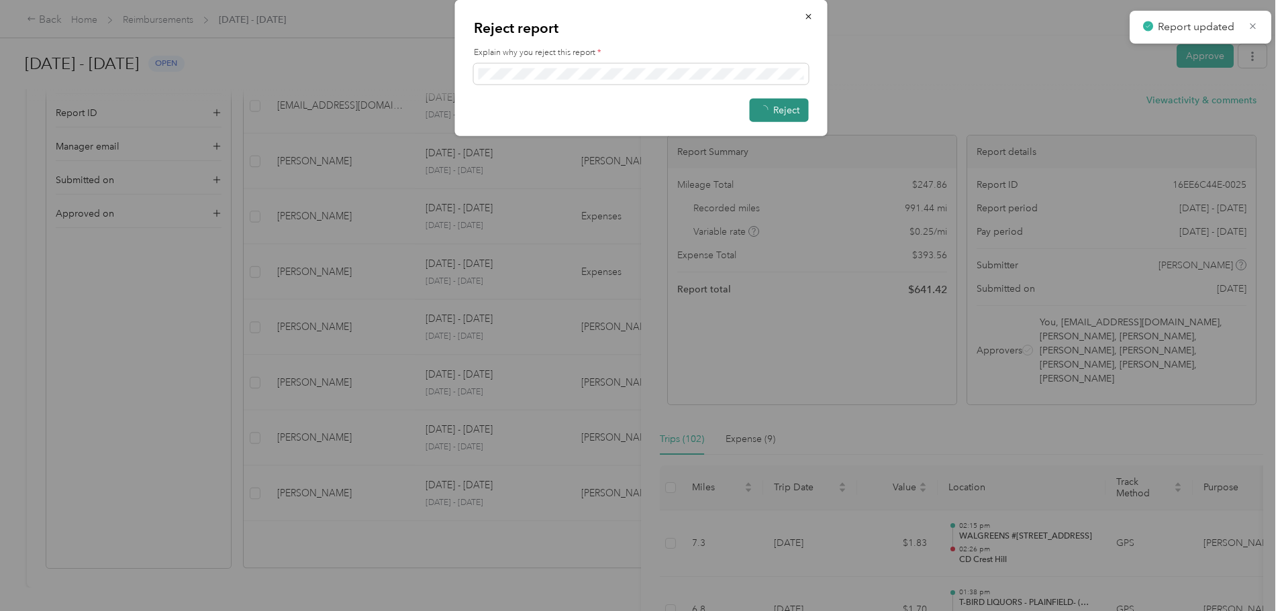
scroll to position [366, 0]
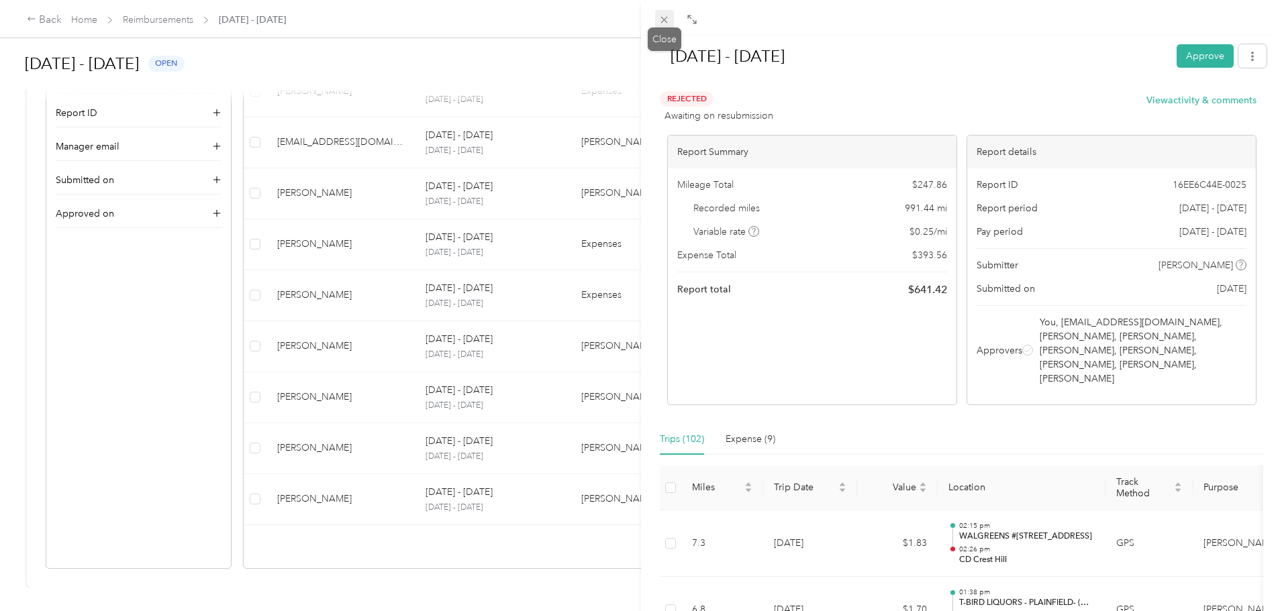
click at [663, 23] on icon at bounding box center [663, 19] width 11 height 11
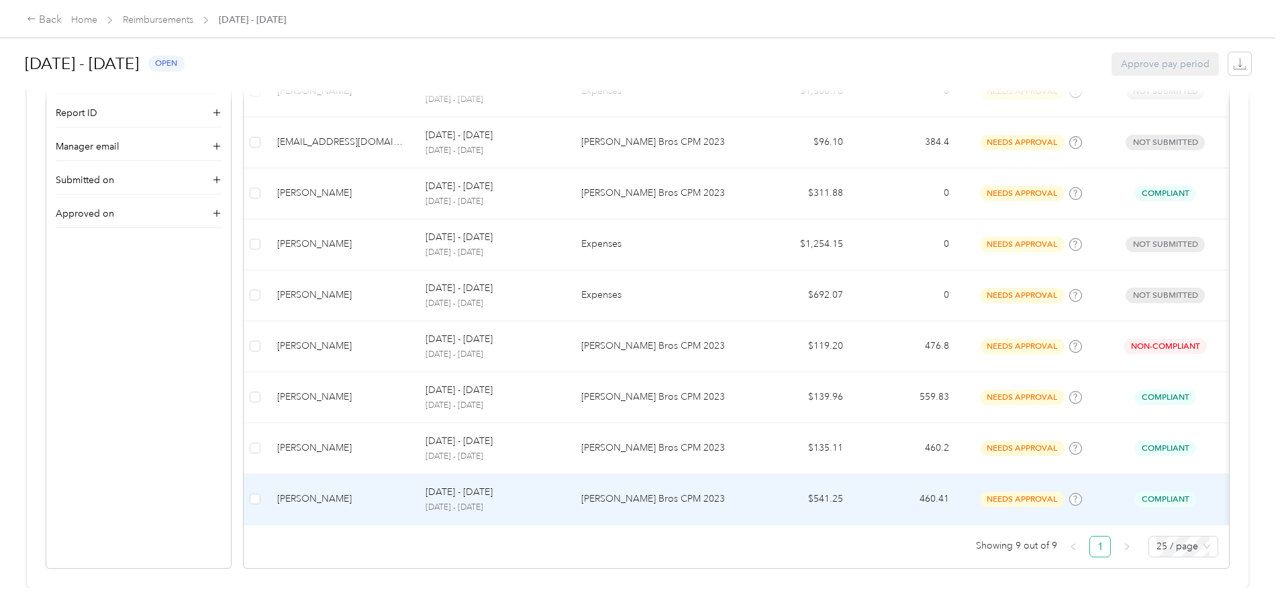
click at [674, 492] on p "[PERSON_NAME] Bros CPM 2023" at bounding box center [659, 499] width 156 height 15
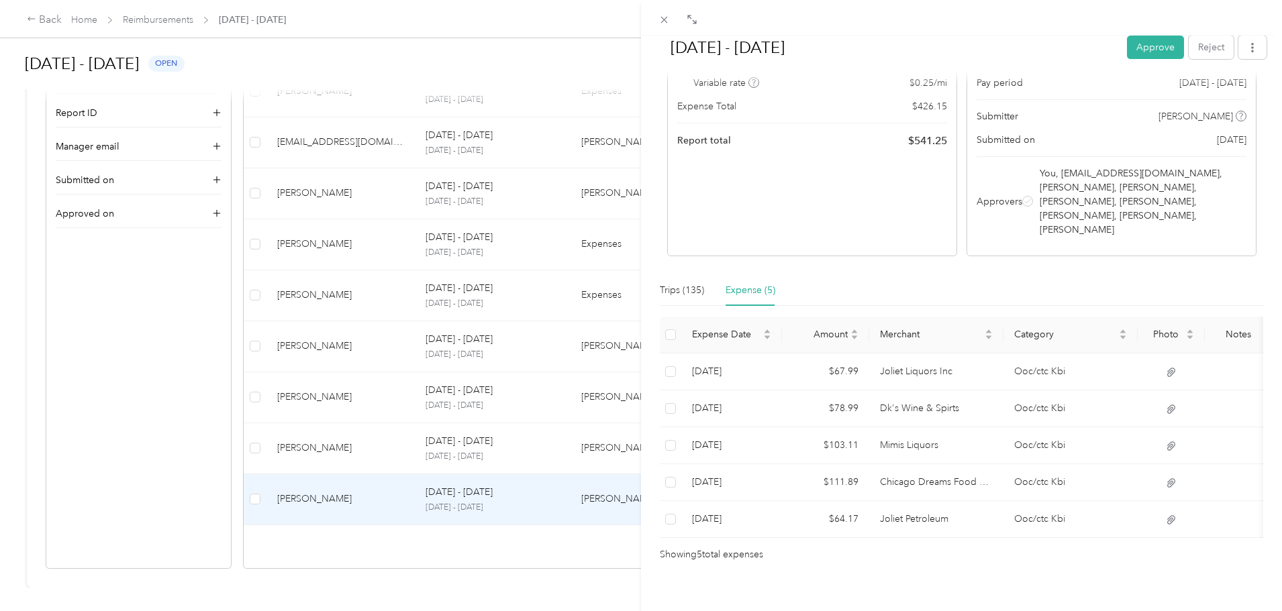
scroll to position [179, 0]
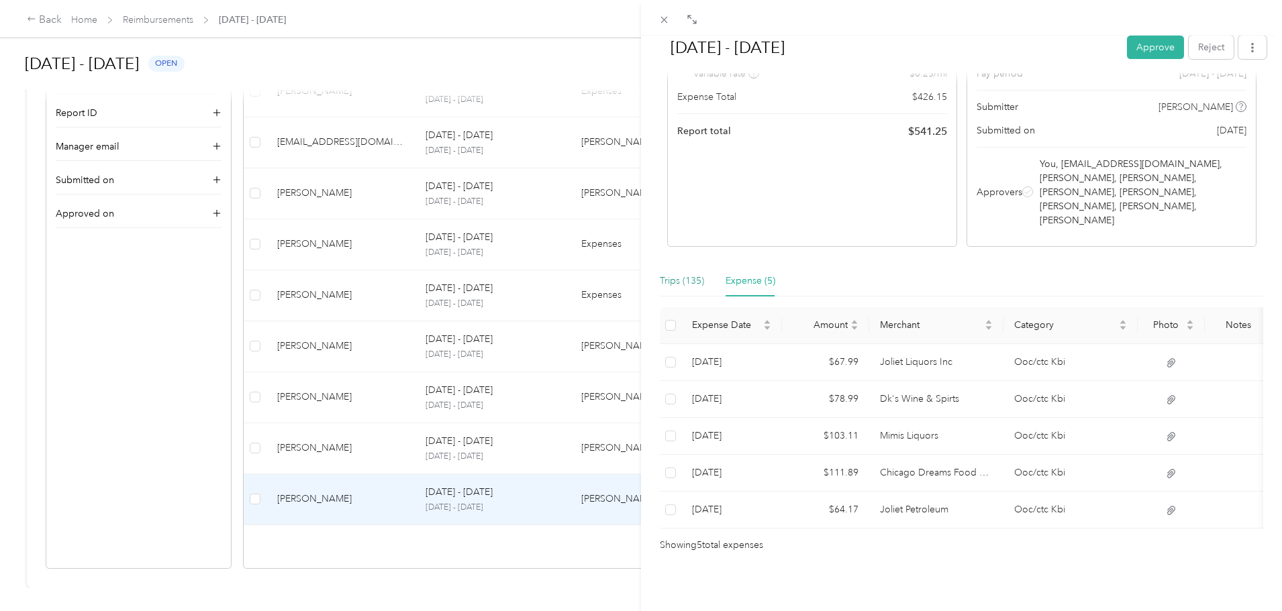
click at [690, 274] on div "Trips (135)" at bounding box center [682, 281] width 44 height 15
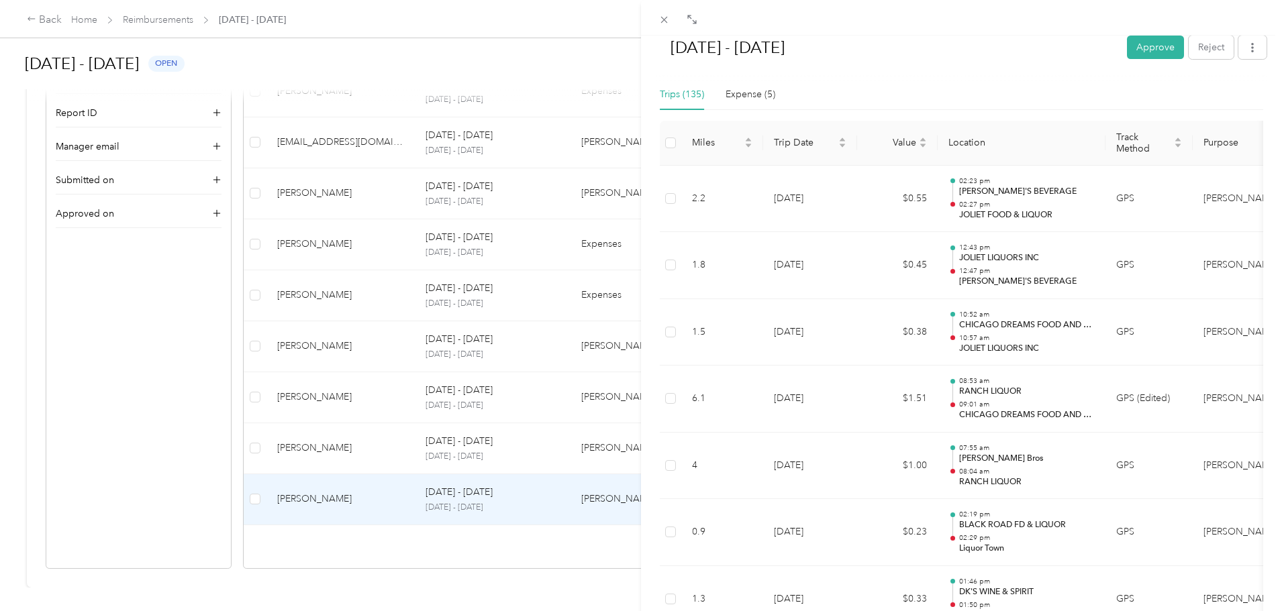
scroll to position [0, 0]
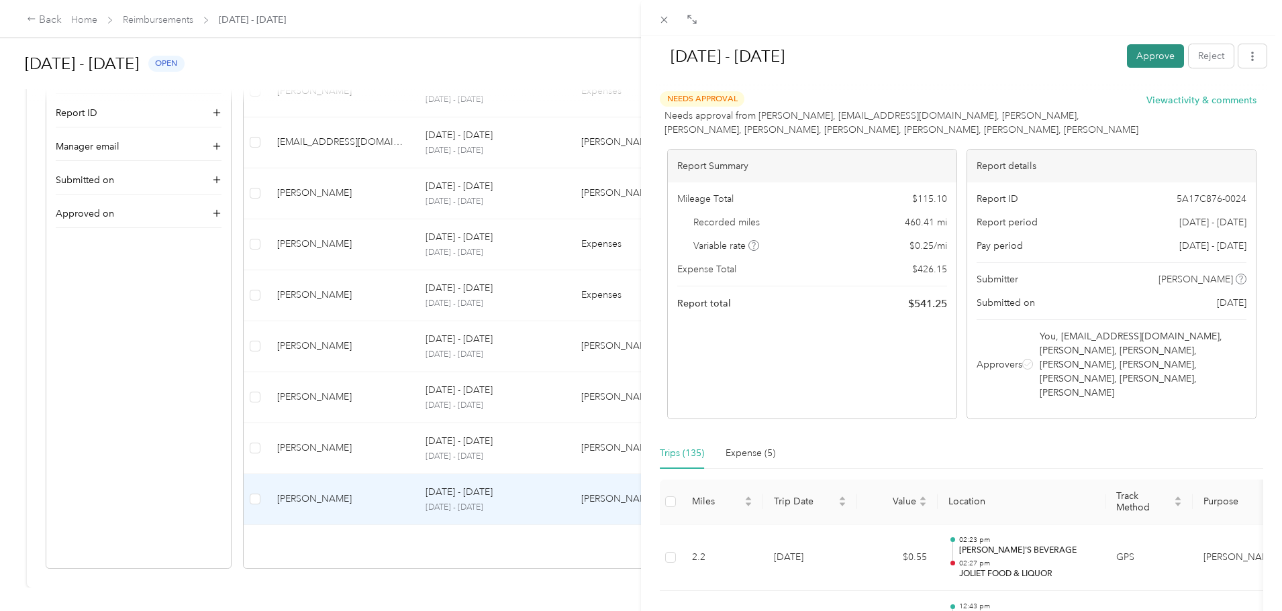
click at [1140, 60] on button "Approve" at bounding box center [1155, 55] width 57 height 23
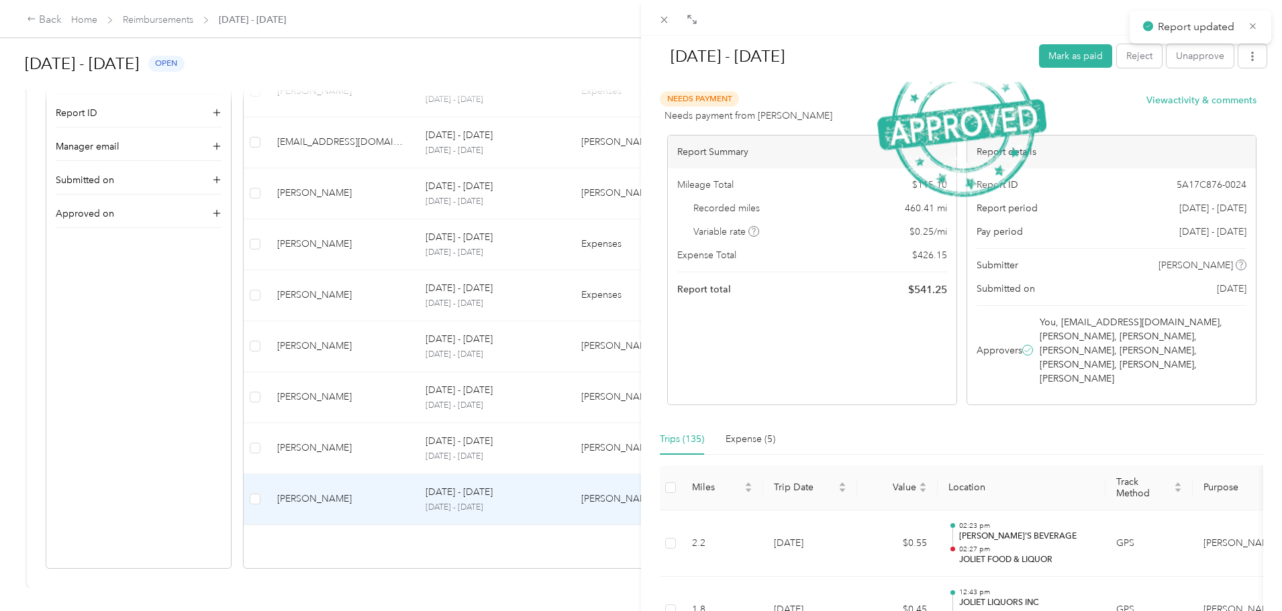
scroll to position [315, 0]
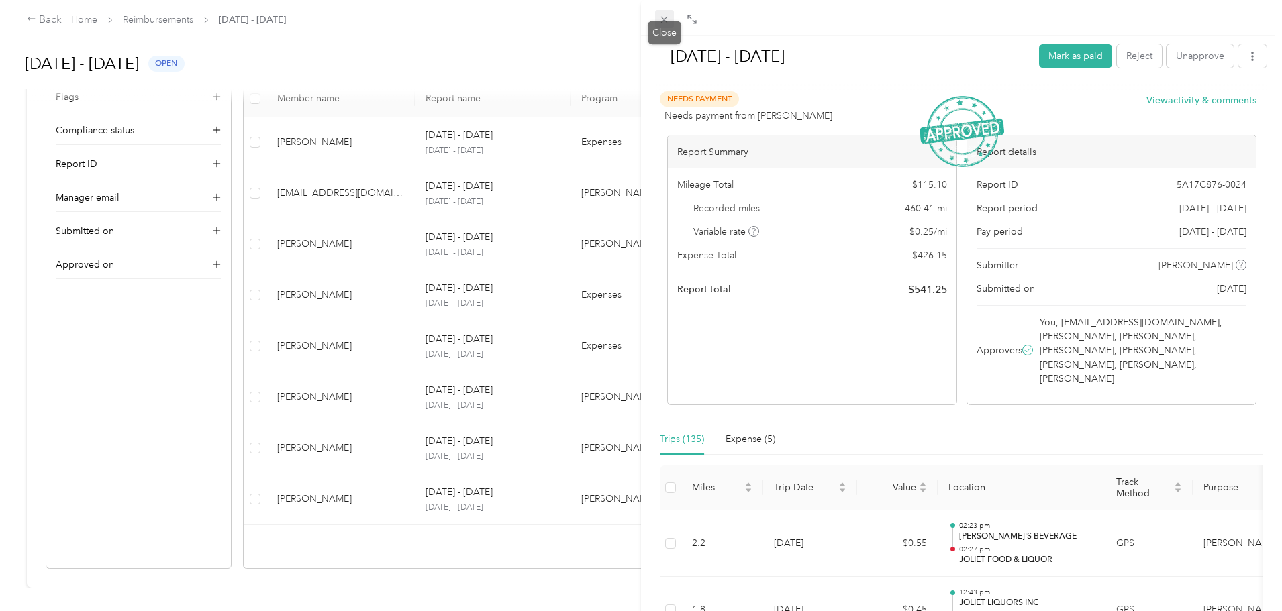
click at [664, 19] on icon at bounding box center [664, 20] width 7 height 7
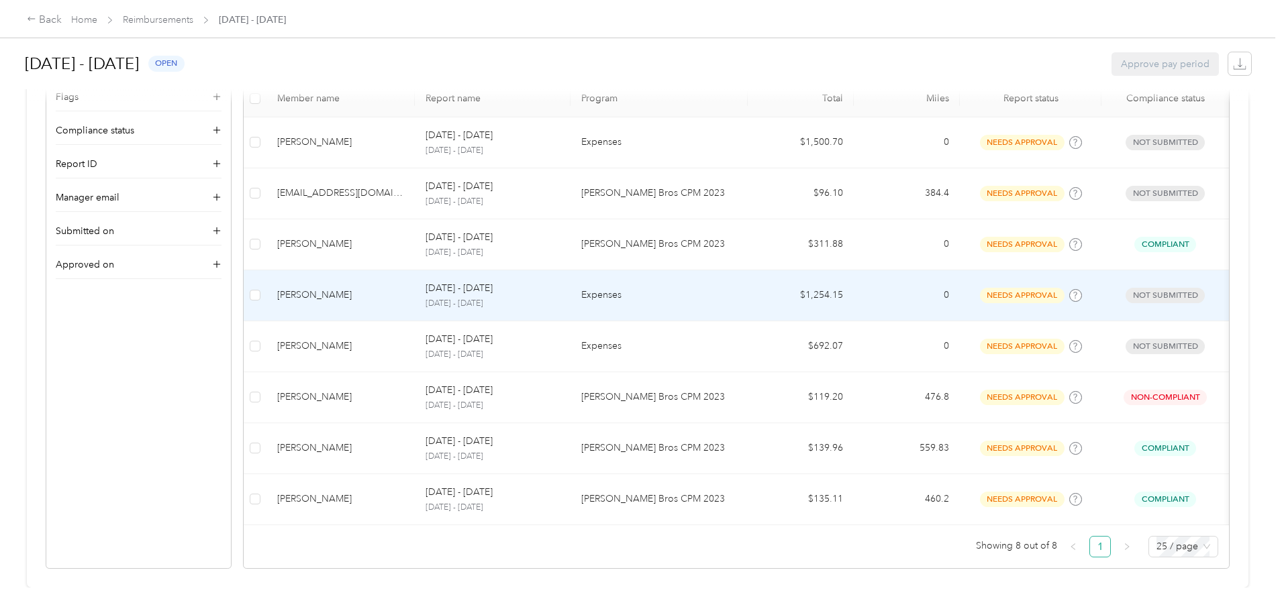
click at [712, 287] on td "Expenses" at bounding box center [658, 295] width 177 height 51
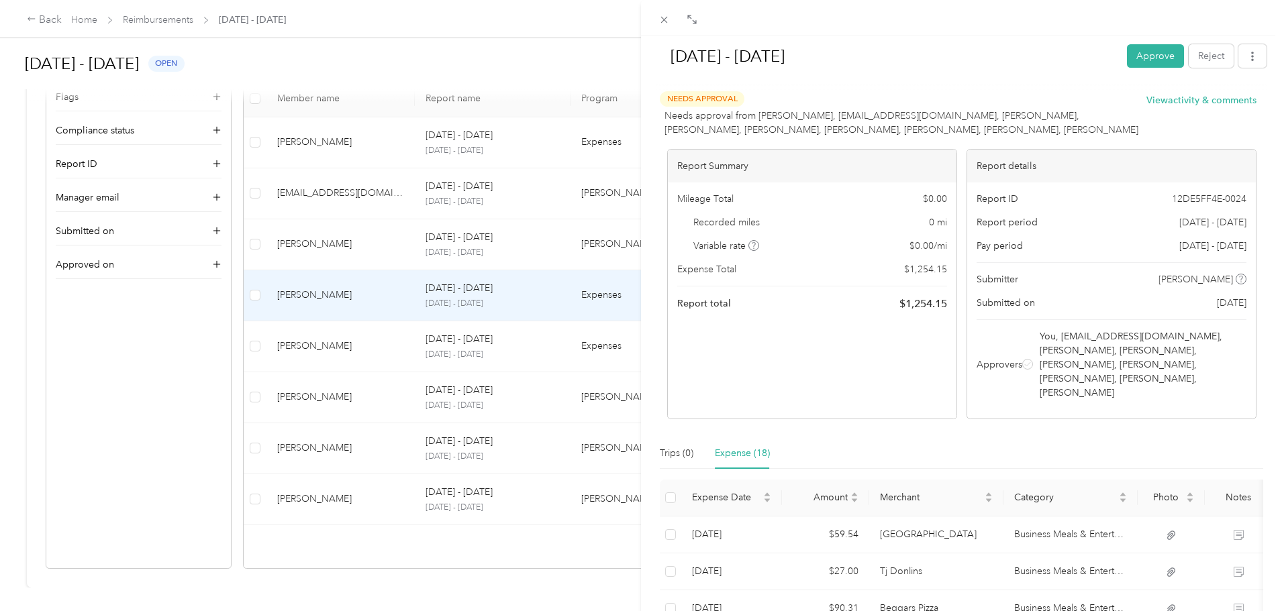
click at [1116, 57] on div "[DATE] - [DATE] Approve Reject" at bounding box center [961, 59] width 610 height 40
click at [1127, 56] on button "Approve" at bounding box center [1155, 55] width 57 height 23
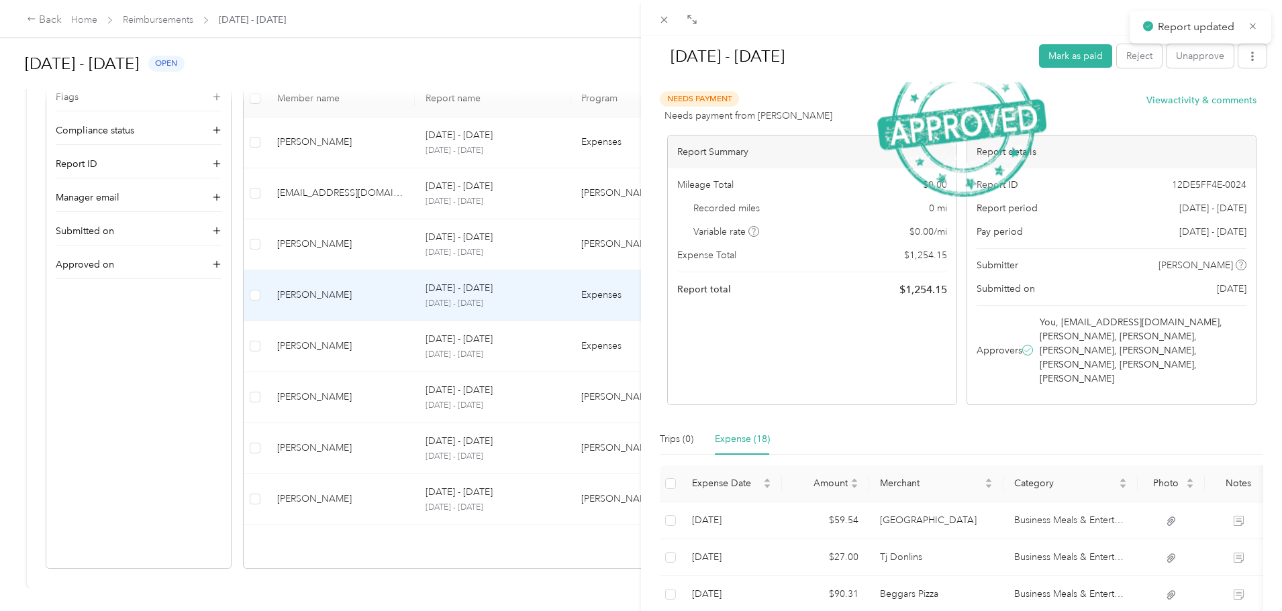
scroll to position [264, 0]
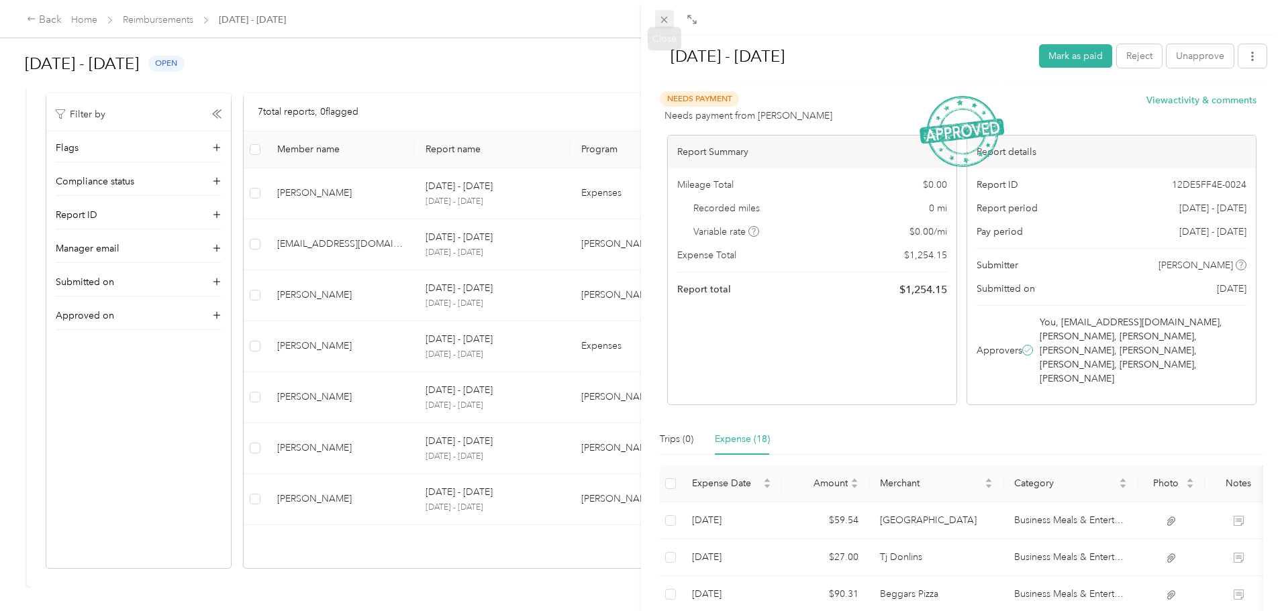
click at [657, 17] on span at bounding box center [664, 19] width 19 height 19
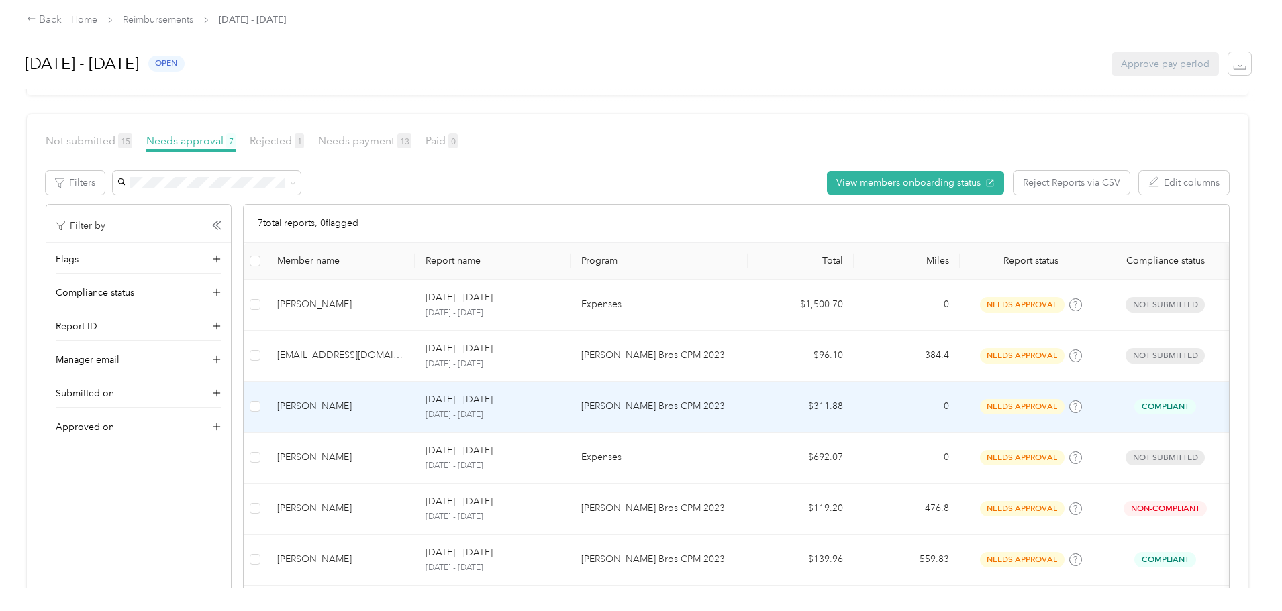
scroll to position [130, 0]
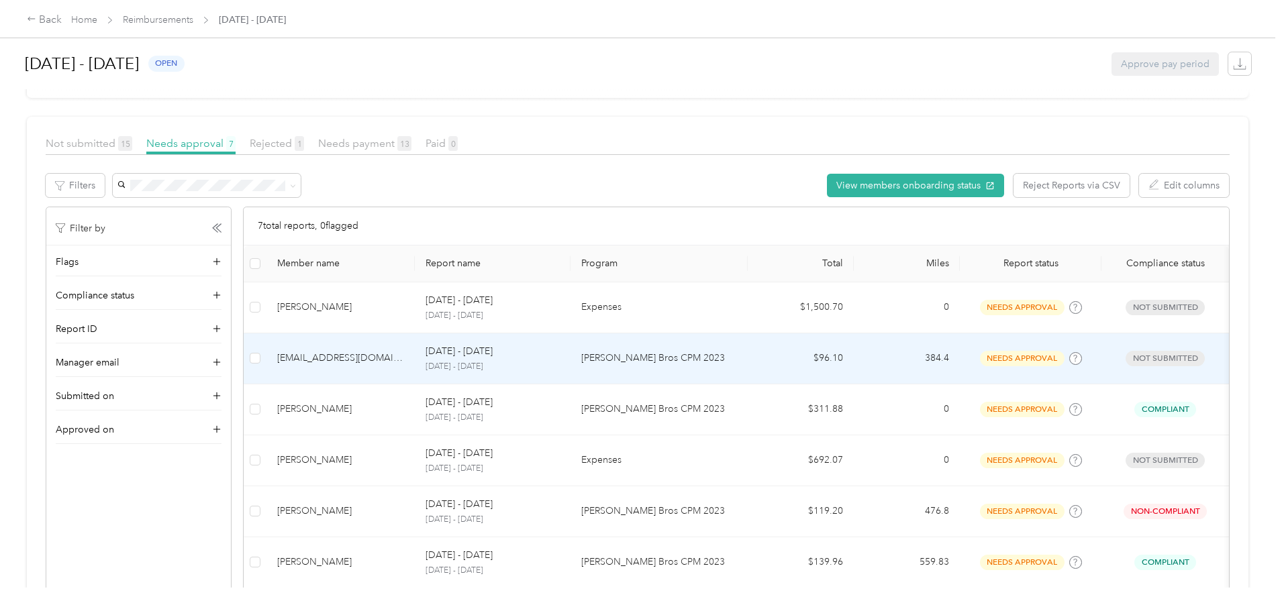
click at [748, 369] on td "[PERSON_NAME] Bros CPM 2023" at bounding box center [658, 359] width 177 height 51
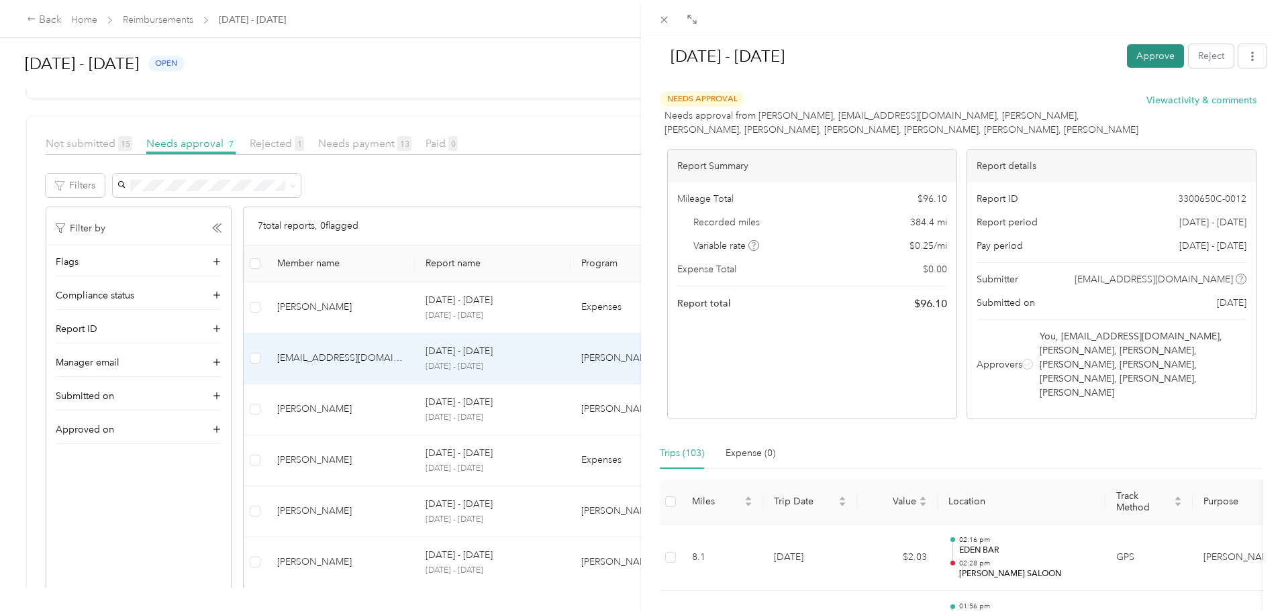
click at [1131, 56] on button "Approve" at bounding box center [1155, 55] width 57 height 23
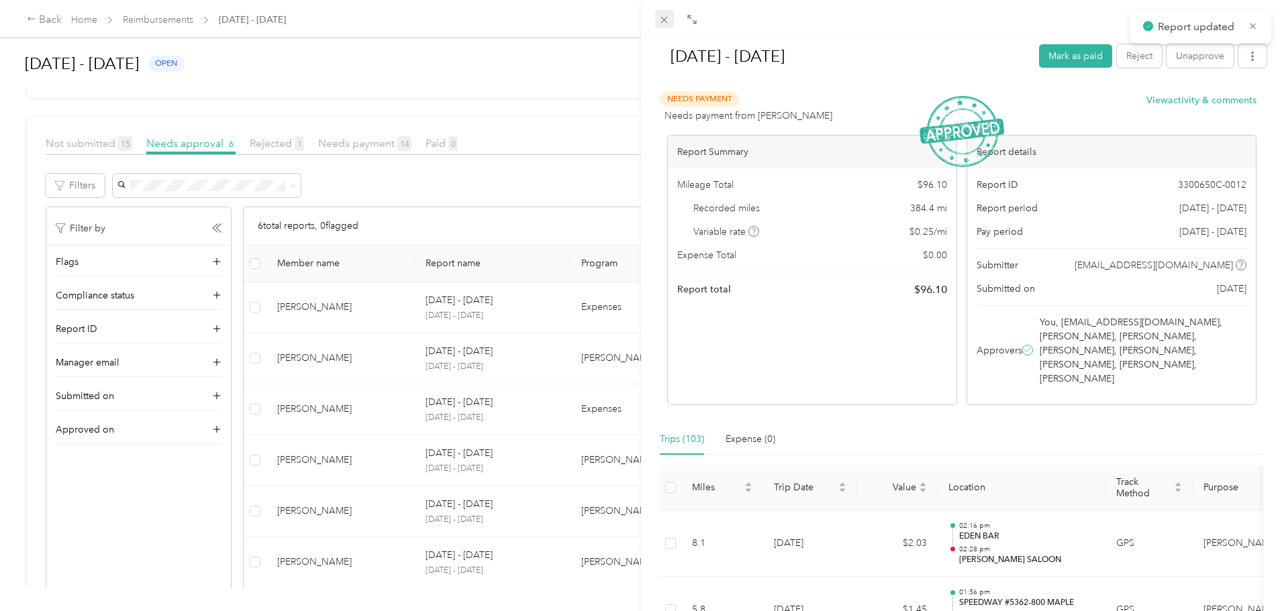
click at [667, 21] on icon at bounding box center [663, 19] width 11 height 11
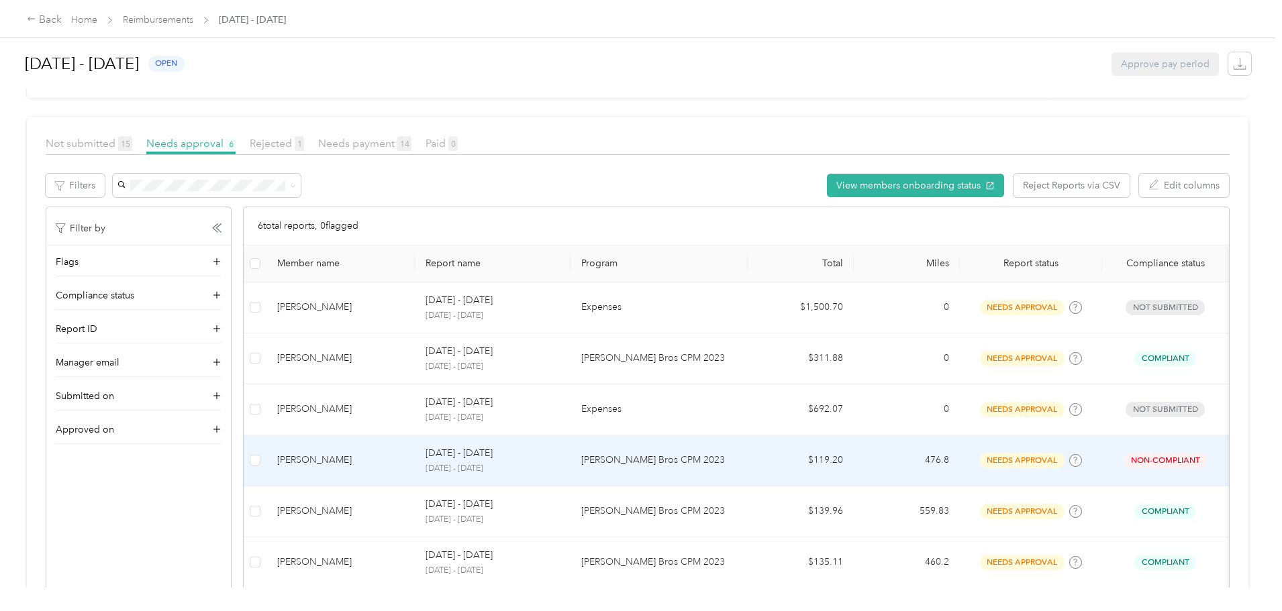
click at [705, 465] on p "[PERSON_NAME] Bros CPM 2023" at bounding box center [659, 460] width 156 height 15
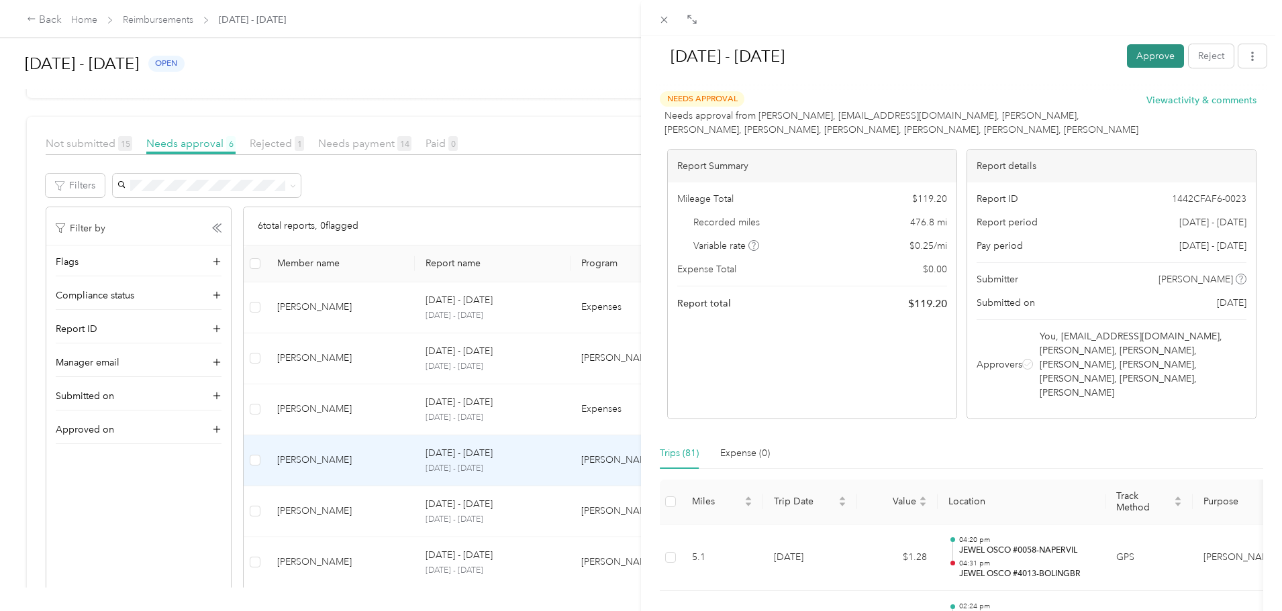
click at [1151, 64] on button "Approve" at bounding box center [1155, 55] width 57 height 23
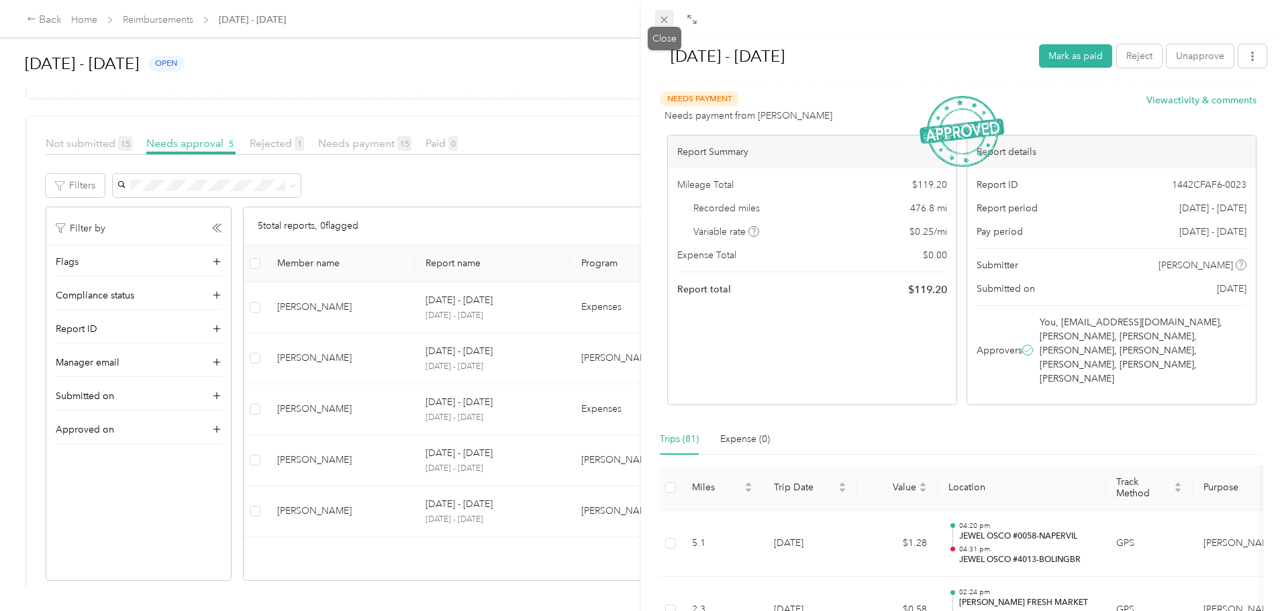
drag, startPoint x: 672, startPoint y: 21, endPoint x: 661, endPoint y: 23, distance: 10.8
click at [661, 23] on icon at bounding box center [664, 20] width 7 height 7
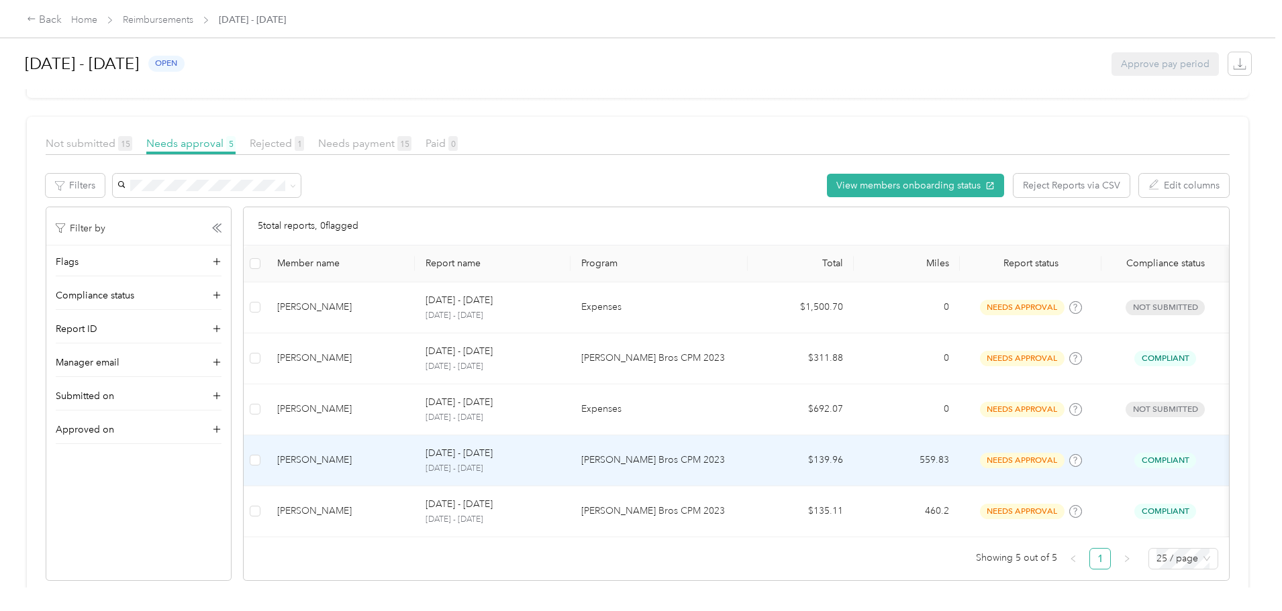
click at [570, 449] on td "[DATE] - [DATE] [DATE] - [DATE]" at bounding box center [493, 461] width 156 height 51
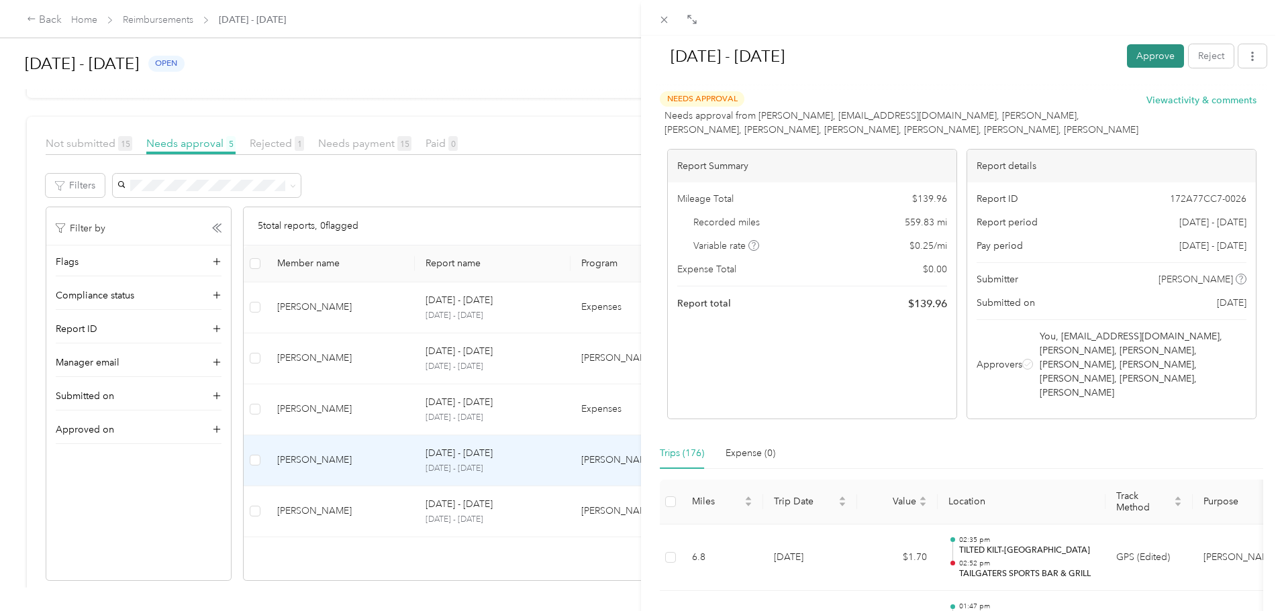
click at [1146, 53] on button "Approve" at bounding box center [1155, 55] width 57 height 23
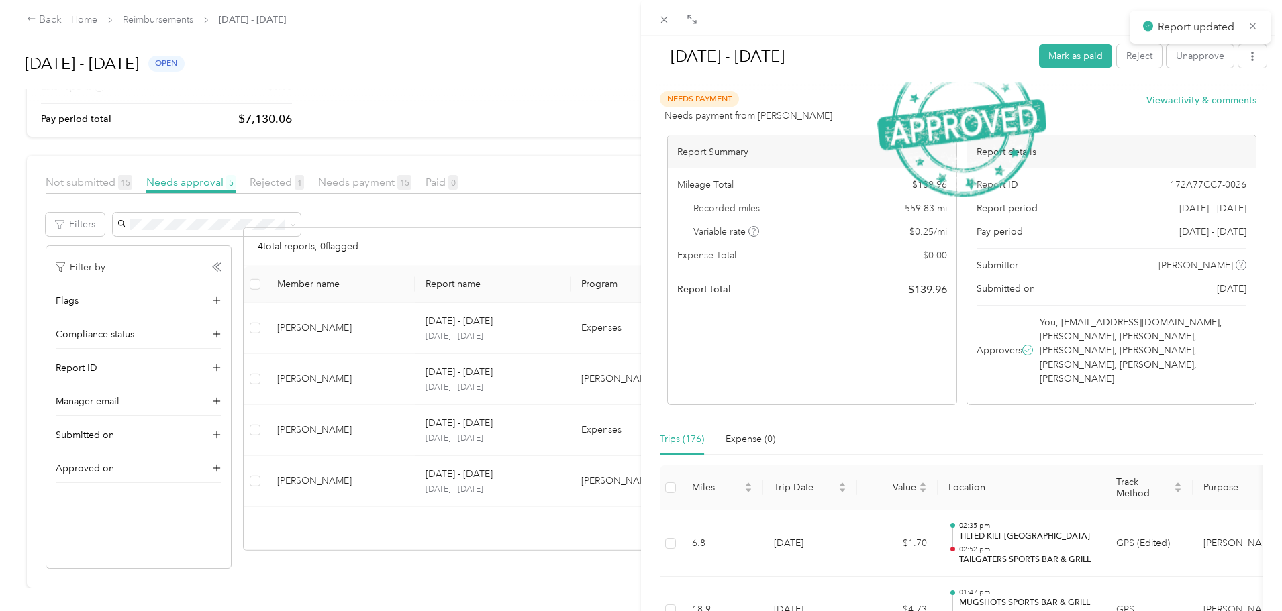
scroll to position [111, 0]
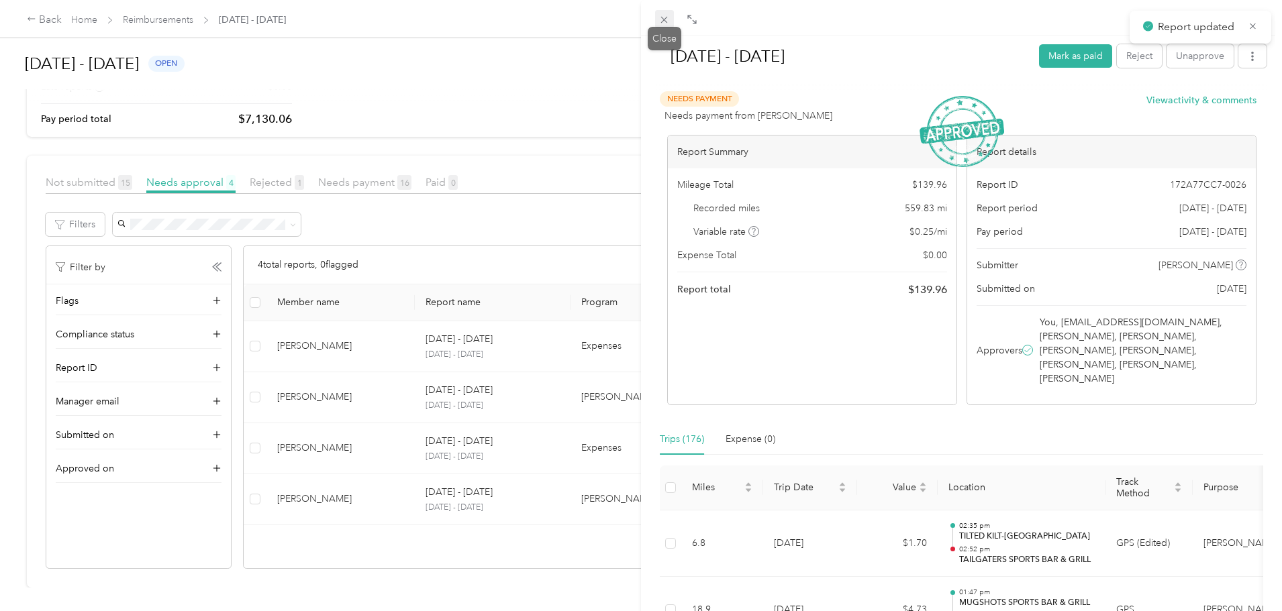
click at [666, 21] on icon at bounding box center [663, 19] width 11 height 11
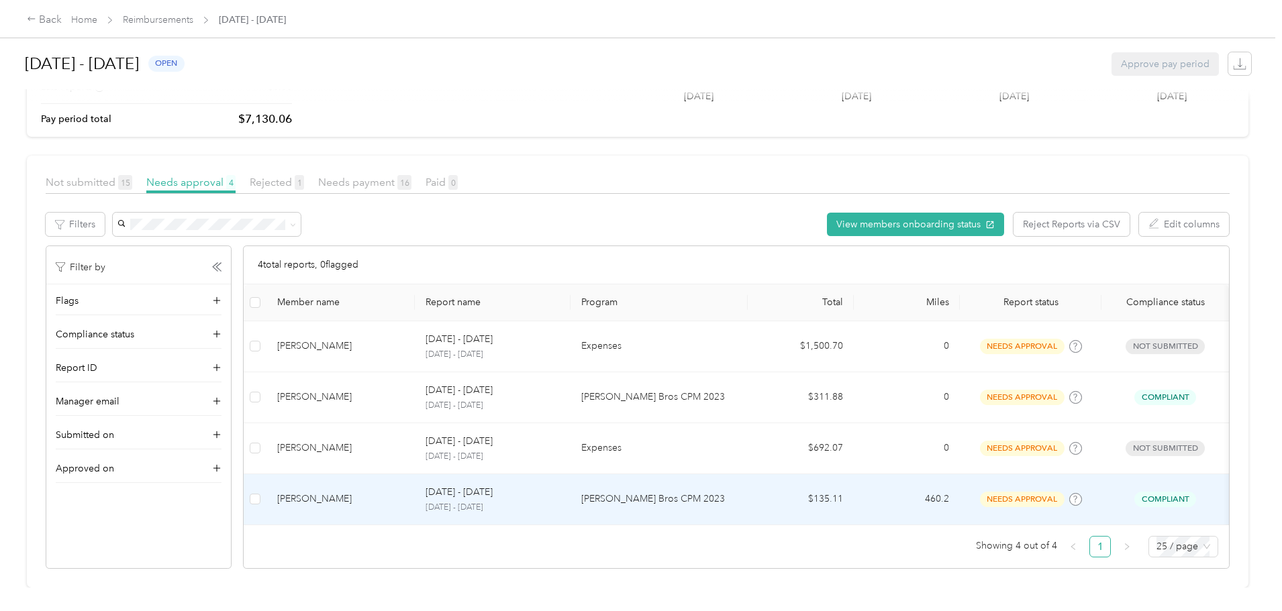
click at [662, 488] on td "[PERSON_NAME] Bros CPM 2023" at bounding box center [658, 499] width 177 height 51
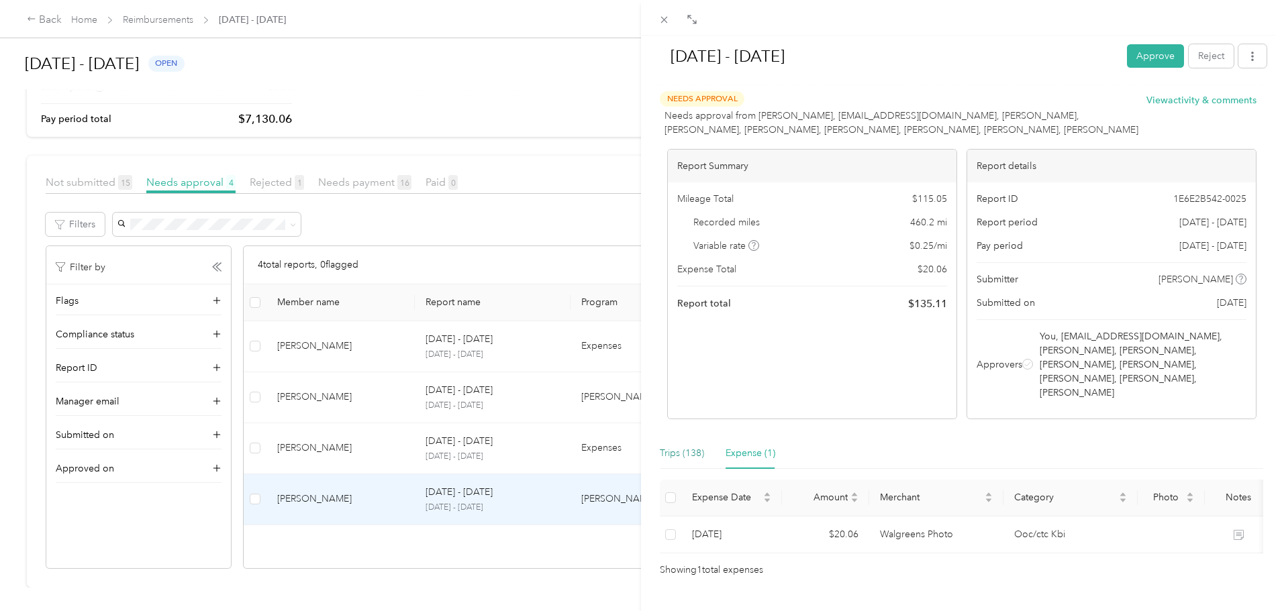
click at [691, 446] on div "Trips (138)" at bounding box center [682, 453] width 44 height 15
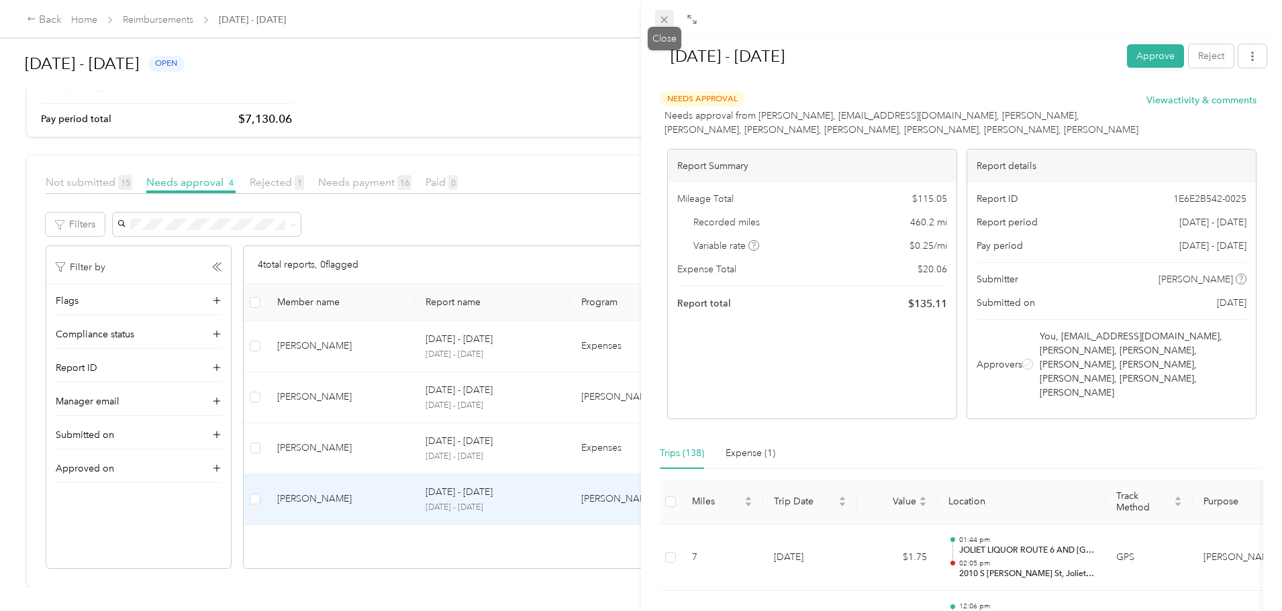
click at [664, 20] on icon at bounding box center [664, 20] width 7 height 7
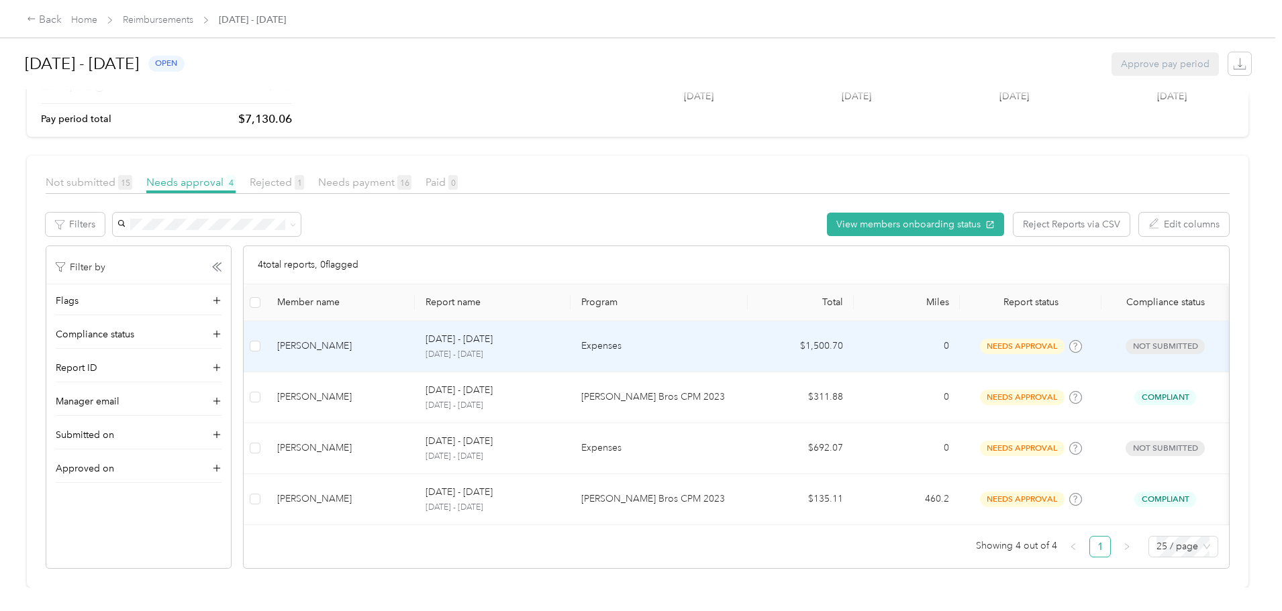
click at [636, 339] on p "Expenses" at bounding box center [659, 346] width 156 height 15
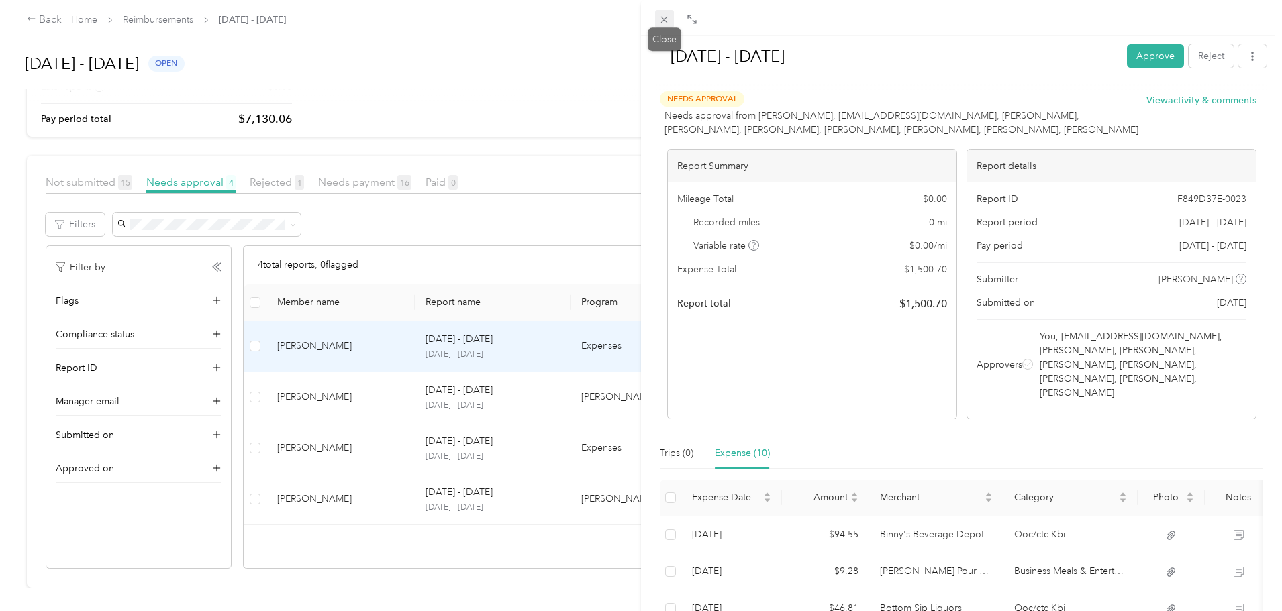
click at [664, 24] on icon at bounding box center [663, 19] width 11 height 11
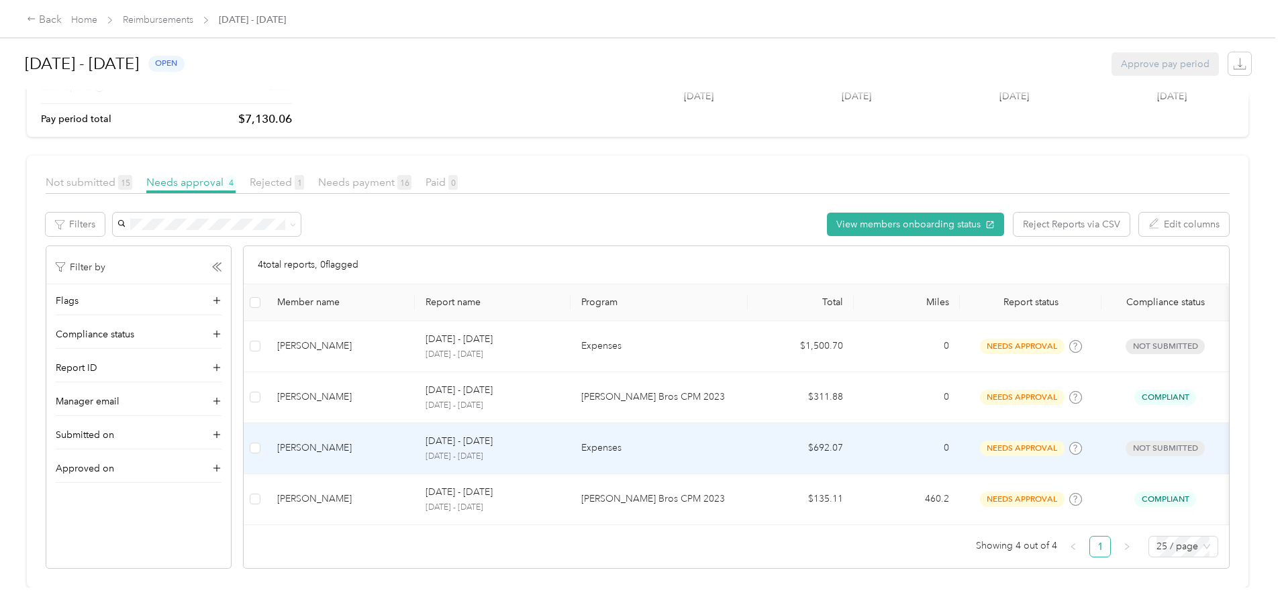
click at [685, 441] on p "Expenses" at bounding box center [659, 448] width 156 height 15
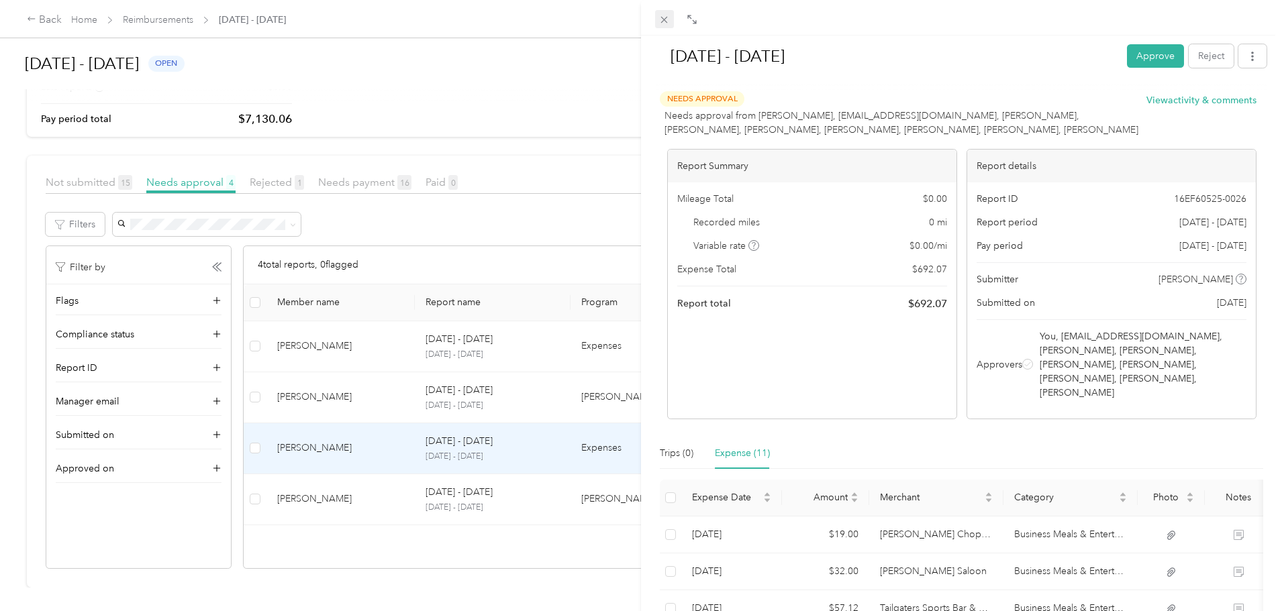
click at [664, 15] on icon at bounding box center [663, 19] width 11 height 11
